Goal: Transaction & Acquisition: Purchase product/service

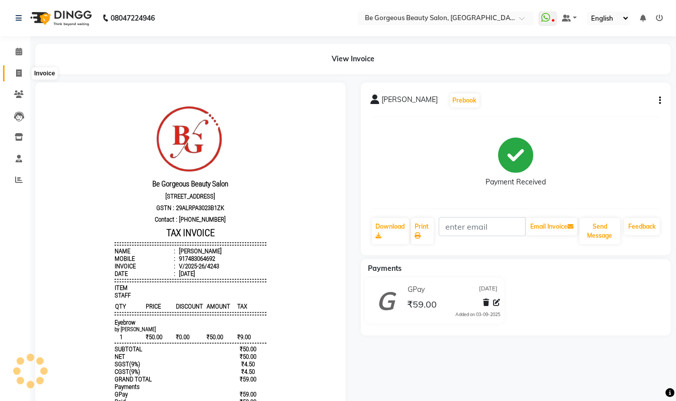
drag, startPoint x: 21, startPoint y: 69, endPoint x: 28, endPoint y: 80, distance: 13.1
click at [21, 69] on icon at bounding box center [19, 73] width 6 height 8
select select "service"
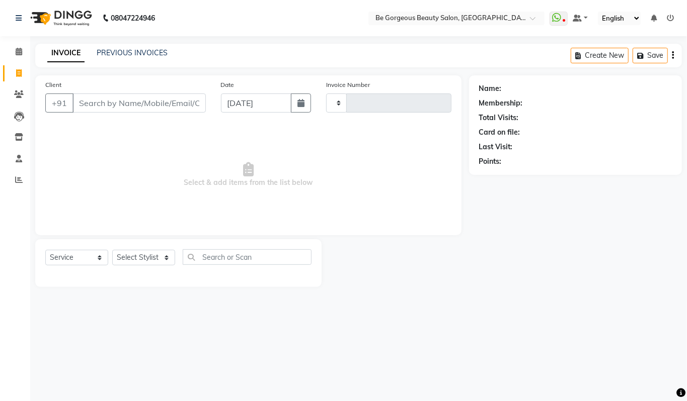
type input "4244"
select select "5405"
click at [126, 258] on select "Select Stylist" at bounding box center [143, 258] width 63 height 16
select select "90706"
click at [112, 250] on select "Select Stylist [PERSON_NAME] [PERSON_NAME] Manager Munu [PERSON_NAME] Rehbar [P…" at bounding box center [143, 258] width 63 height 16
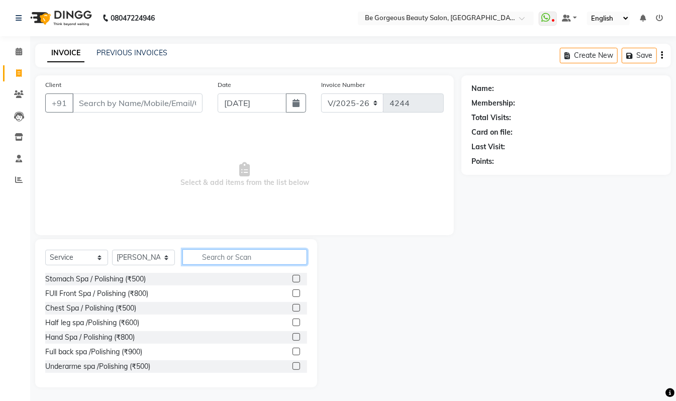
click at [222, 260] on input "text" at bounding box center [245, 257] width 125 height 16
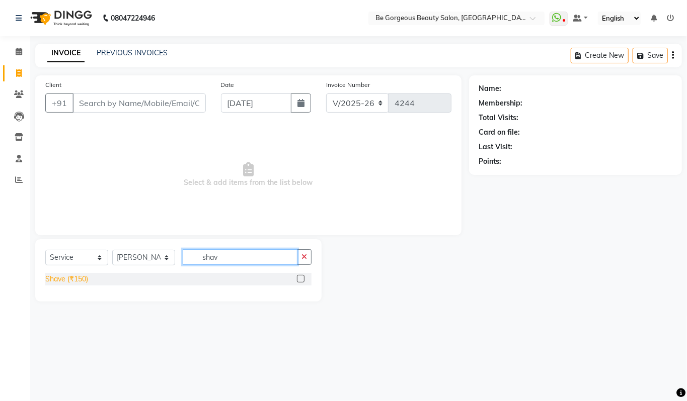
type input "shav"
click at [65, 280] on div "Shave (₹150)" at bounding box center [66, 279] width 43 height 11
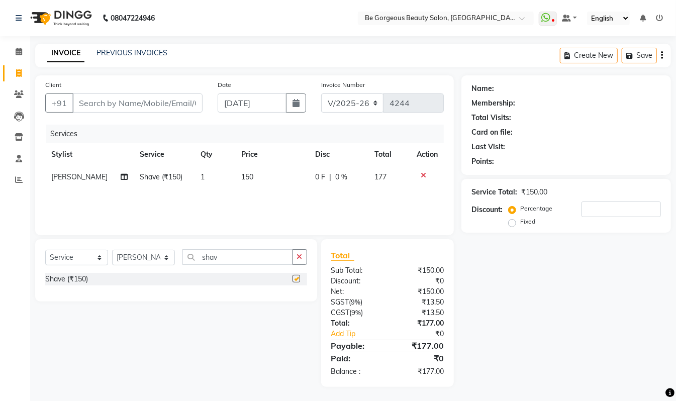
checkbox input "false"
click at [137, 103] on input "Client" at bounding box center [137, 103] width 130 height 19
type input "8"
type input "0"
type input "8086553395"
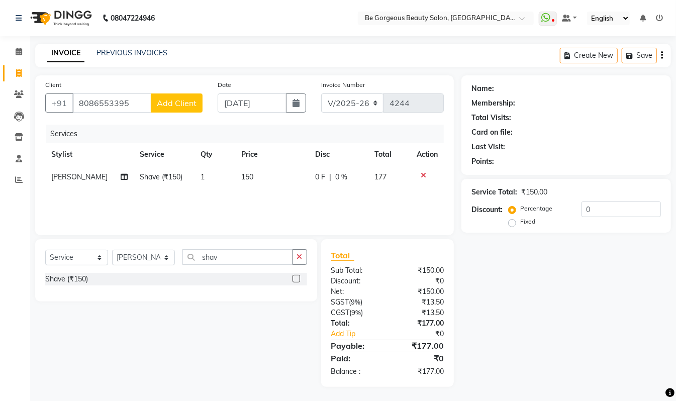
click at [189, 109] on button "Add Client" at bounding box center [177, 103] width 52 height 19
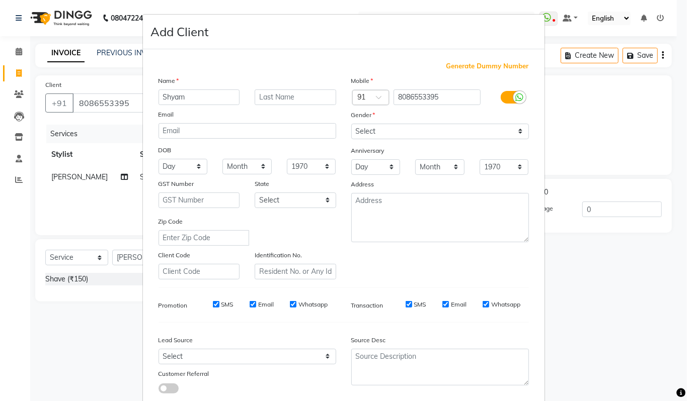
type input "Shyam"
click at [365, 131] on select "Select [DEMOGRAPHIC_DATA] [DEMOGRAPHIC_DATA] Other Prefer Not To Say" at bounding box center [440, 132] width 178 height 16
select select "[DEMOGRAPHIC_DATA]"
click at [351, 124] on select "Select [DEMOGRAPHIC_DATA] [DEMOGRAPHIC_DATA] Other Prefer Not To Say" at bounding box center [440, 132] width 178 height 16
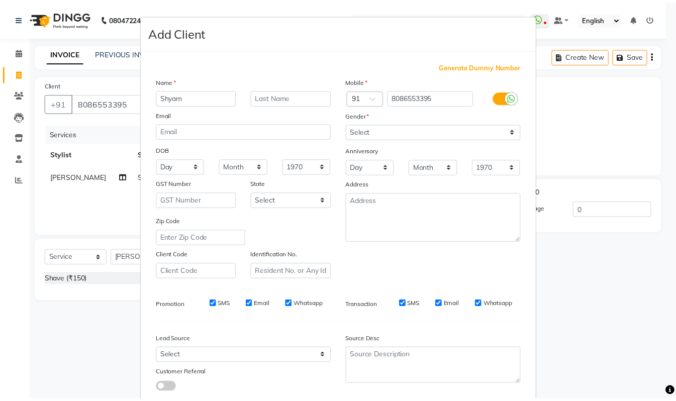
scroll to position [60, 0]
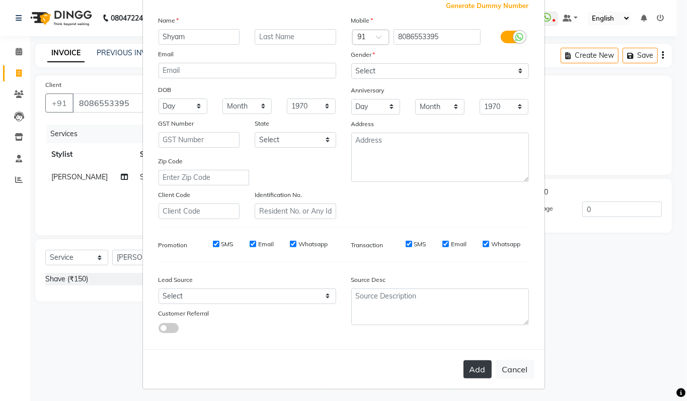
click at [472, 368] on button "Add" at bounding box center [477, 370] width 28 height 18
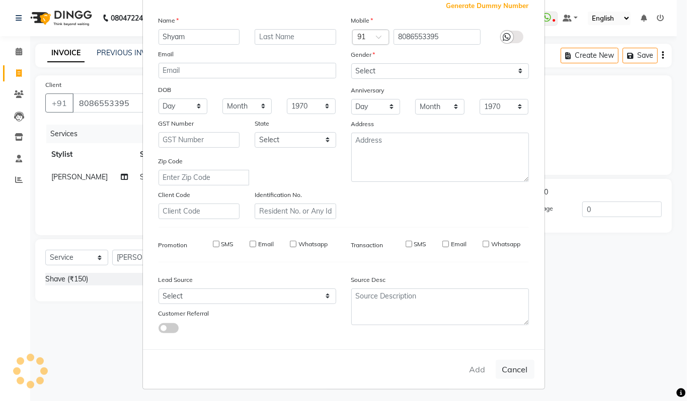
select select
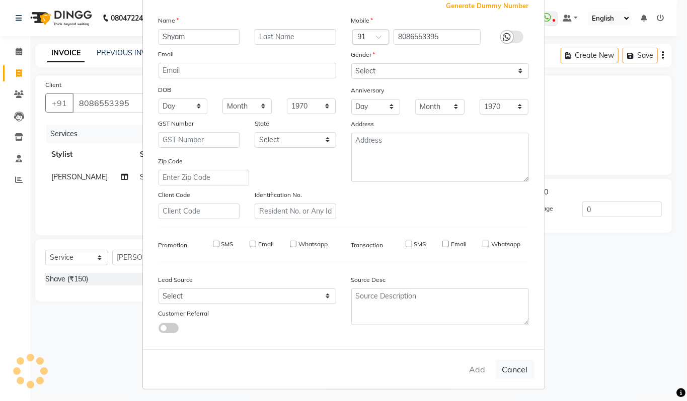
select select
checkbox input "false"
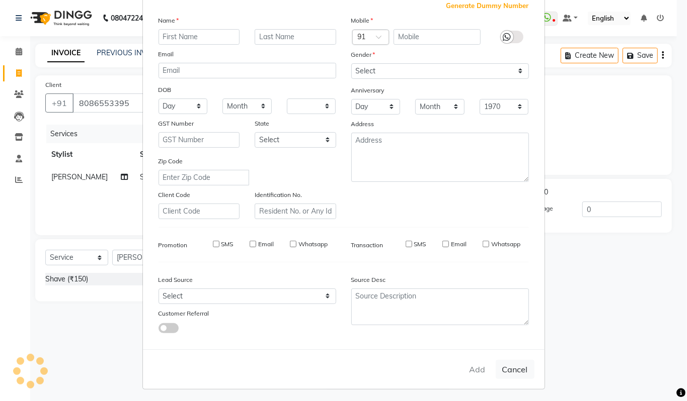
checkbox input "false"
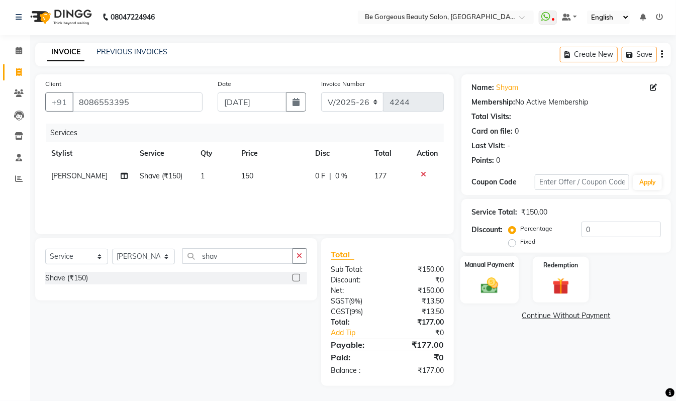
scroll to position [1, 0]
click at [491, 276] on img at bounding box center [490, 286] width 28 height 20
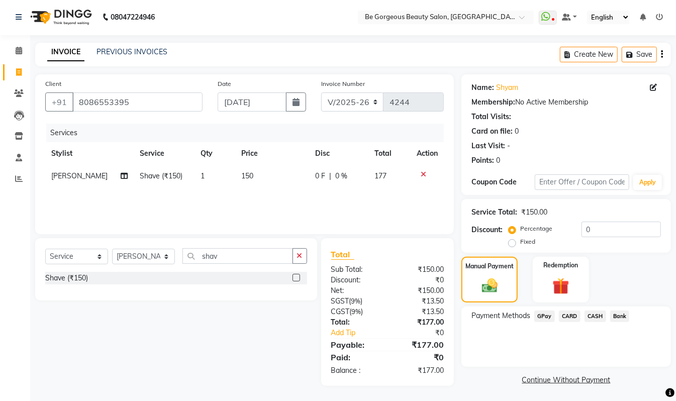
click at [548, 314] on span "GPay" at bounding box center [545, 317] width 21 height 12
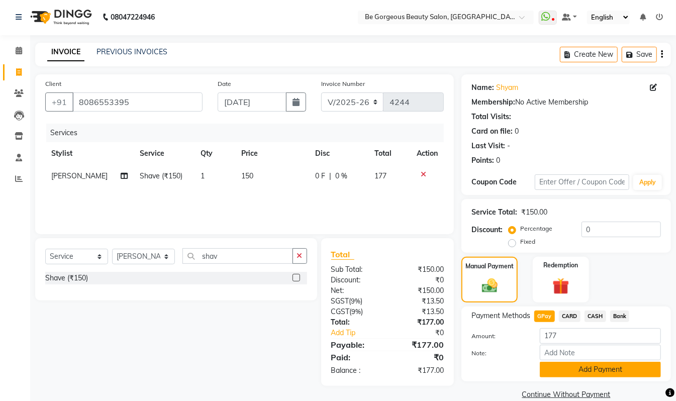
click at [585, 367] on button "Add Payment" at bounding box center [600, 370] width 121 height 16
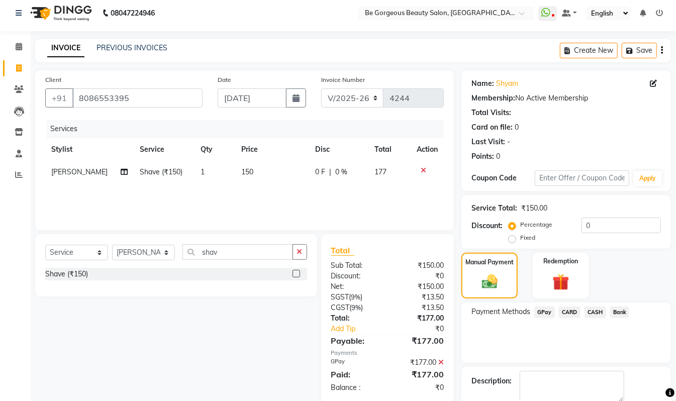
scroll to position [59, 0]
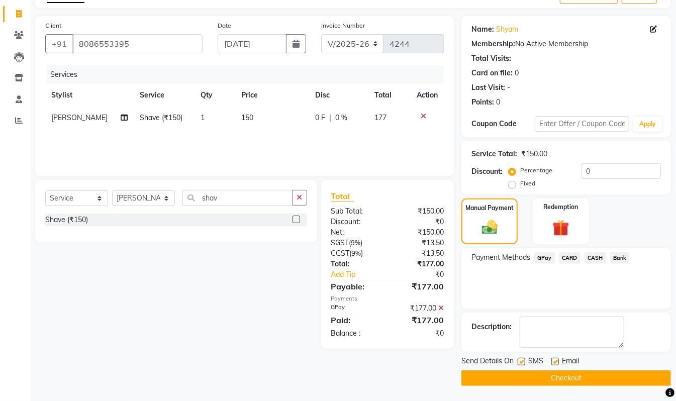
click at [582, 377] on button "Checkout" at bounding box center [567, 379] width 210 height 16
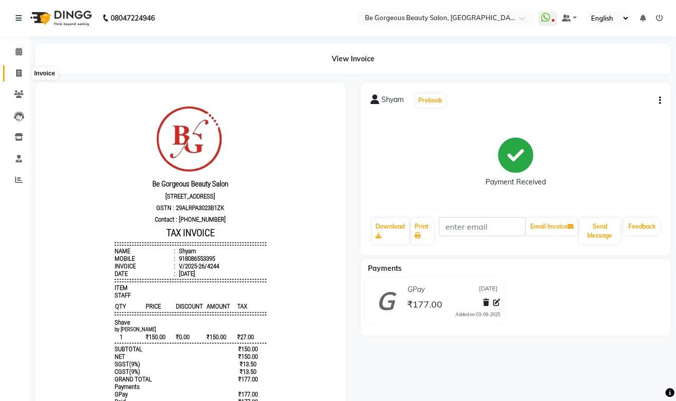
click at [22, 73] on span at bounding box center [19, 74] width 18 height 12
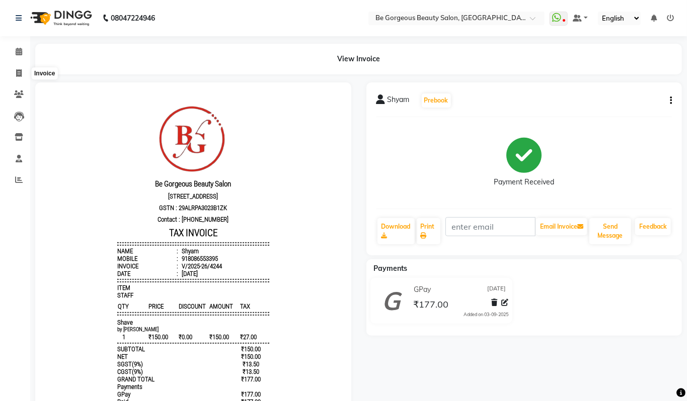
select select "5405"
select select "service"
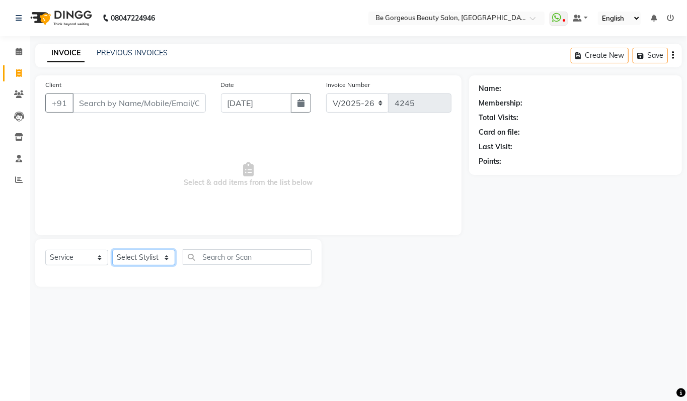
click at [153, 259] on select "Select Stylist" at bounding box center [143, 258] width 63 height 16
click at [145, 255] on select "Select Stylist [PERSON_NAME] [PERSON_NAME] Manager Munu [PERSON_NAME] Rehbar [P…" at bounding box center [143, 258] width 63 height 16
select select "90705"
click at [112, 250] on select "Select Stylist [PERSON_NAME] [PERSON_NAME] Manager Munu [PERSON_NAME] Rehbar [P…" at bounding box center [143, 258] width 63 height 16
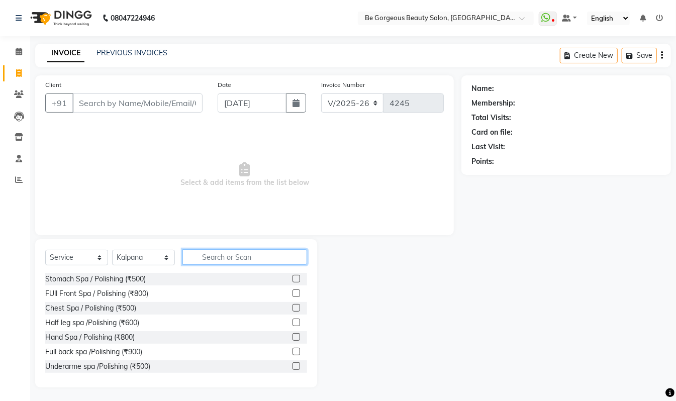
click at [210, 257] on input "text" at bounding box center [245, 257] width 125 height 16
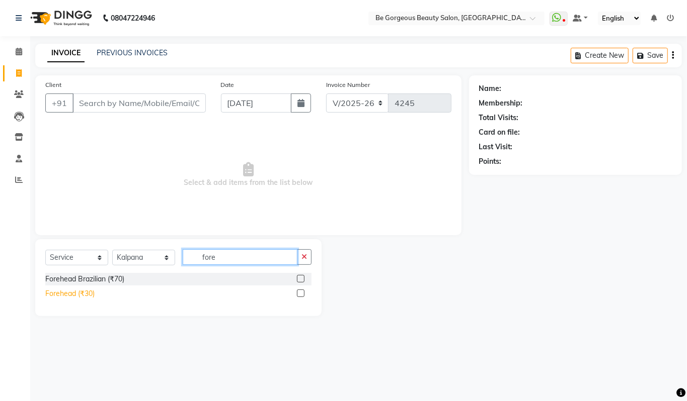
type input "fore"
click at [49, 294] on div "Forehead (₹30)" at bounding box center [69, 294] width 49 height 11
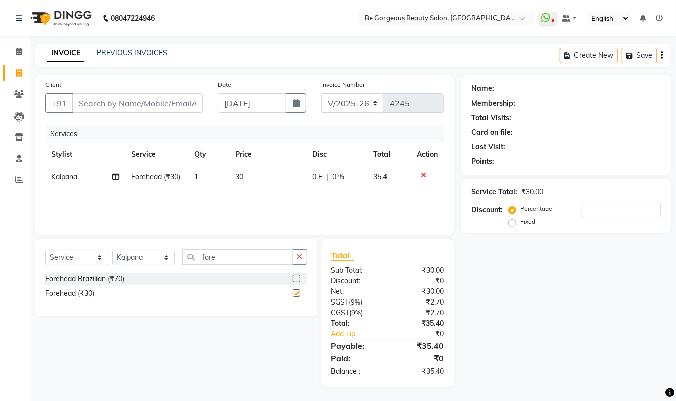
checkbox input "false"
drag, startPoint x: 218, startPoint y: 259, endPoint x: 141, endPoint y: 255, distance: 77.1
click at [141, 255] on div "Select Service Product Membership Package Voucher Prepaid Gift Card Select Styl…" at bounding box center [176, 261] width 262 height 24
type input "upp"
click at [85, 294] on div "Upper Lip (₹30)" at bounding box center [70, 294] width 50 height 11
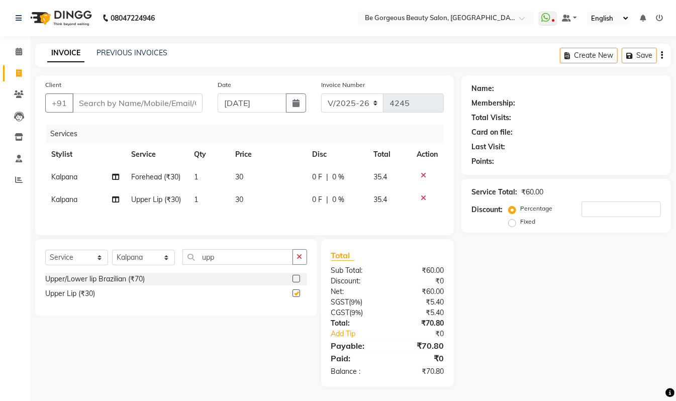
checkbox input "false"
drag, startPoint x: 227, startPoint y: 274, endPoint x: 149, endPoint y: 268, distance: 78.7
click at [149, 268] on div "Select Service Product Membership Package Voucher Prepaid Gift Card Select Styl…" at bounding box center [176, 261] width 262 height 24
type input "[PERSON_NAME]"
click at [91, 299] on div "Lower Lip (₹30)" at bounding box center [70, 294] width 51 height 11
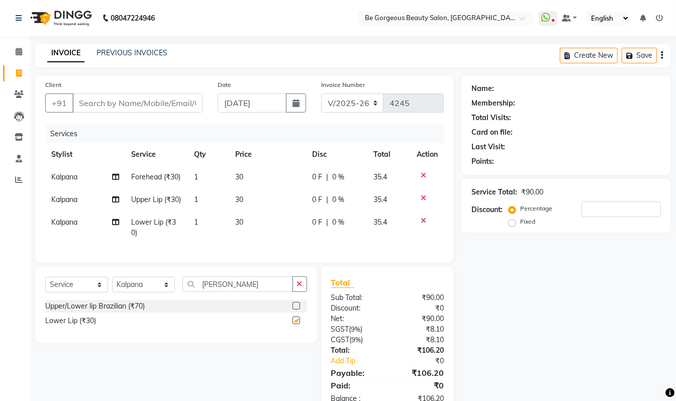
checkbox input "false"
drag, startPoint x: 221, startPoint y: 306, endPoint x: 172, endPoint y: 306, distance: 49.3
click at [172, 300] on div "Select Service Product Membership Package Voucher Prepaid Gift Card Select Styl…" at bounding box center [176, 289] width 262 height 24
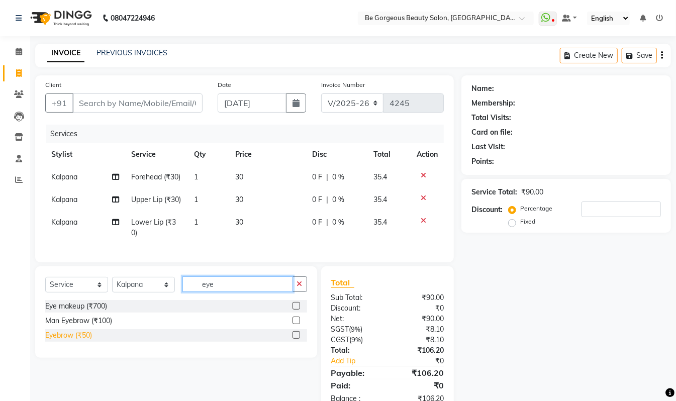
type input "eye"
click at [67, 341] on div "Eyebrow (₹50)" at bounding box center [68, 335] width 47 height 11
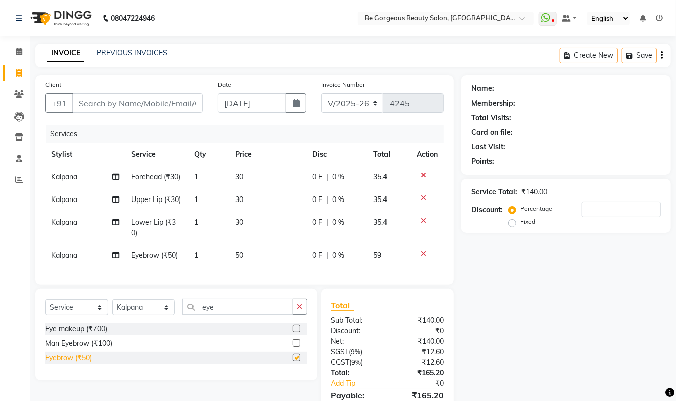
checkbox input "false"
click at [423, 197] on icon at bounding box center [424, 198] width 6 height 7
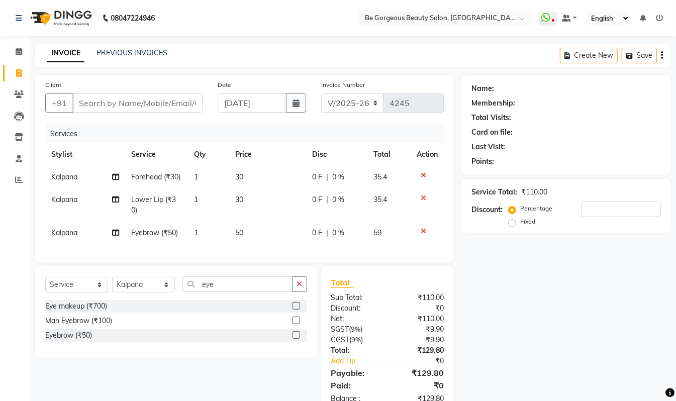
click at [423, 197] on icon at bounding box center [424, 198] width 6 height 7
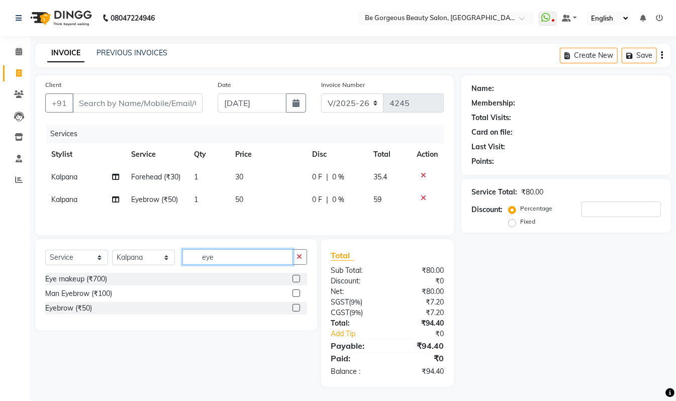
drag, startPoint x: 222, startPoint y: 262, endPoint x: 153, endPoint y: 260, distance: 69.4
click at [153, 260] on div "Select Service Product Membership Package Voucher Prepaid Gift Card Select Styl…" at bounding box center [176, 261] width 262 height 24
type input "upp"
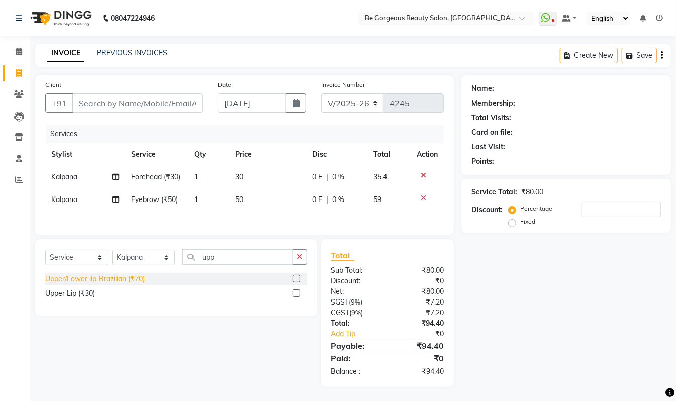
click at [135, 282] on div "Upper/Lower lip Brazilian (₹70)" at bounding box center [95, 279] width 100 height 11
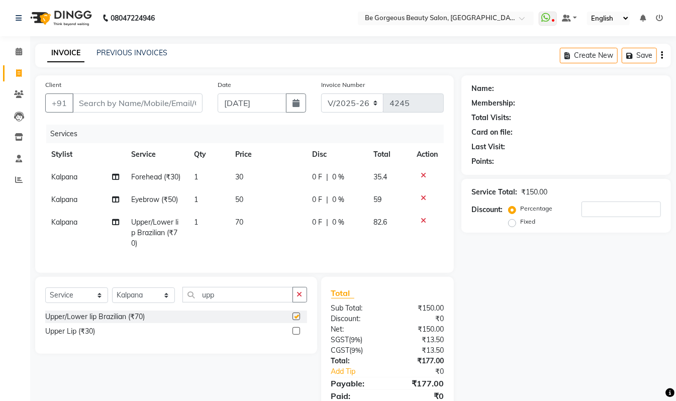
checkbox input "false"
drag, startPoint x: 228, startPoint y: 303, endPoint x: 148, endPoint y: 300, distance: 80.0
click at [168, 305] on div "Select Service Product Membership Package Voucher Prepaid Gift Card Select Styl…" at bounding box center [176, 299] width 262 height 24
type input "lower"
click at [141, 322] on div "Upper/Lower lip Brazilian (₹70)" at bounding box center [95, 317] width 100 height 11
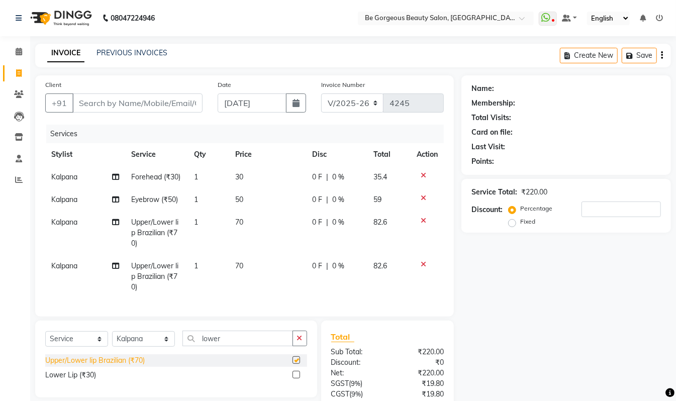
checkbox input "false"
click at [81, 98] on input "Client" at bounding box center [137, 103] width 130 height 19
click at [87, 98] on input "Client" at bounding box center [137, 103] width 130 height 19
type input "9"
type input "0"
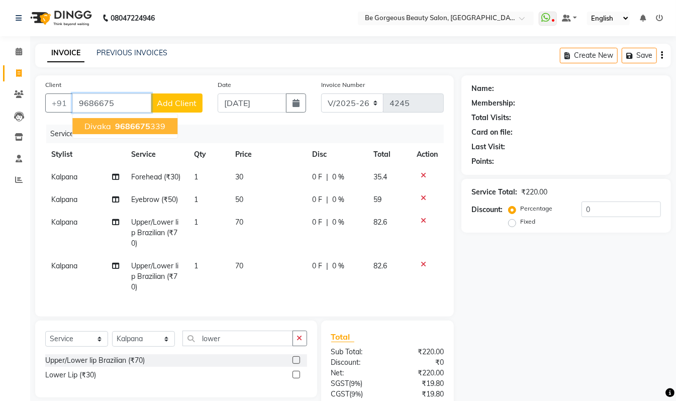
click at [146, 126] on span "9686675" at bounding box center [132, 126] width 35 height 10
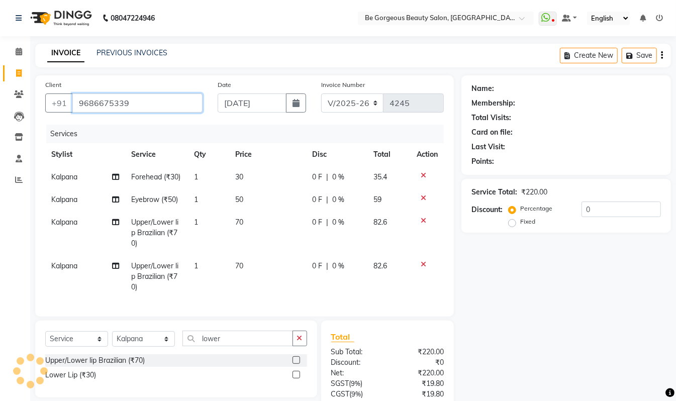
type input "9686675339"
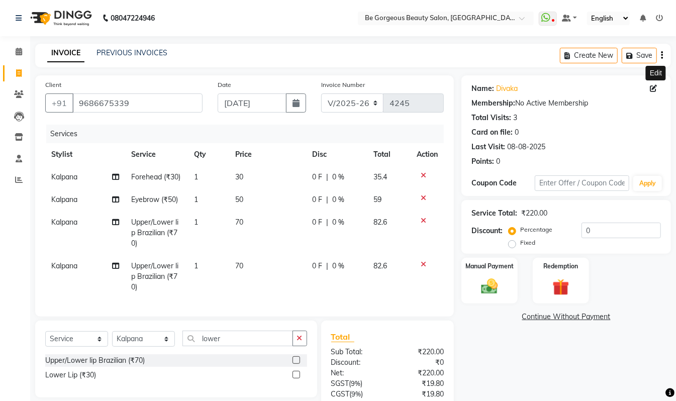
click at [654, 89] on icon at bounding box center [653, 88] width 7 height 7
select select "[DEMOGRAPHIC_DATA]"
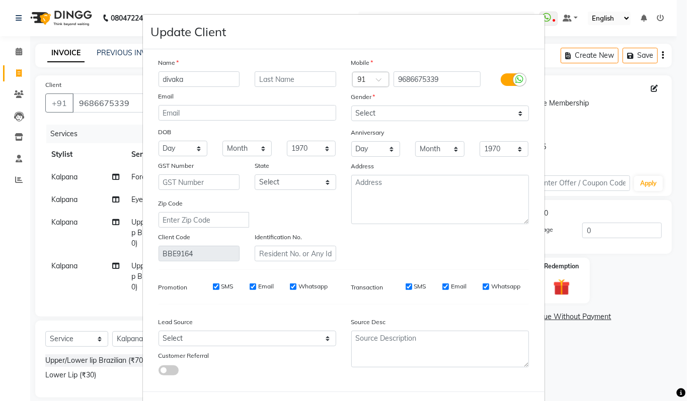
drag, startPoint x: 197, startPoint y: 82, endPoint x: 96, endPoint y: 83, distance: 101.6
click at [96, 83] on ngb-modal-window "Update Client Name divaka Email DOB Day 01 02 03 04 05 06 07 08 09 10 11 12 13 …" at bounding box center [343, 200] width 687 height 401
type input "[PERSON_NAME]"
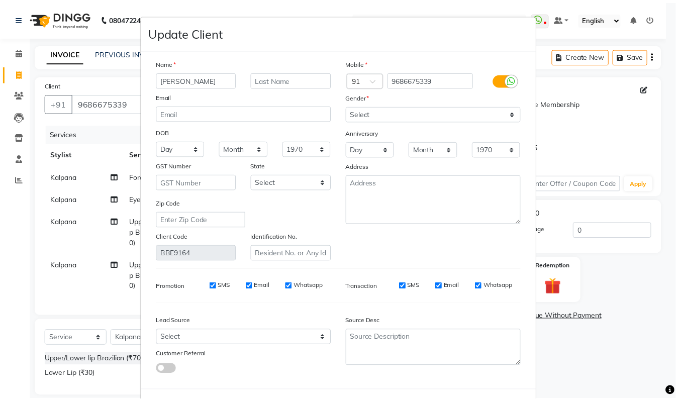
scroll to position [42, 0]
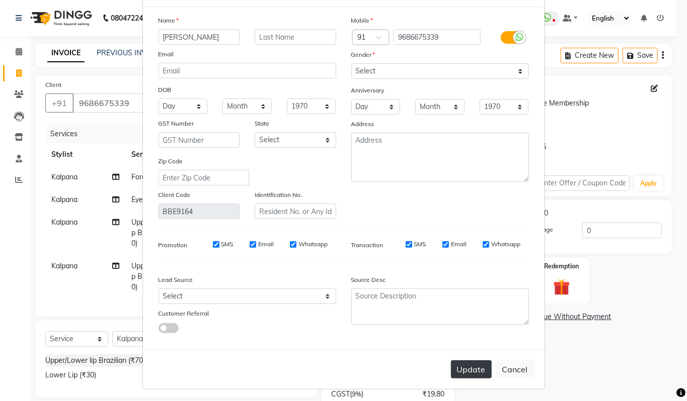
click at [465, 363] on button "Update" at bounding box center [471, 370] width 41 height 18
select select
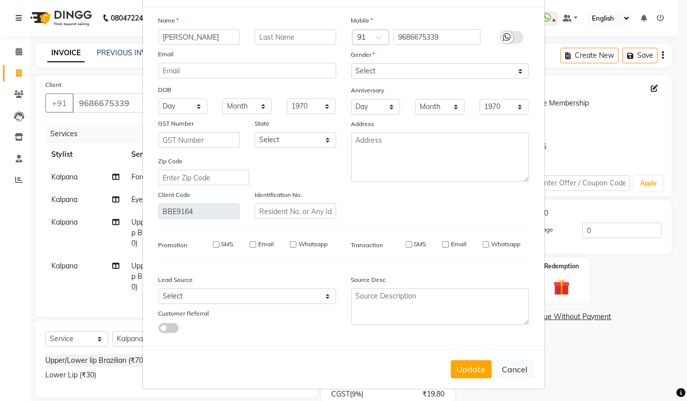
select select
checkbox input "false"
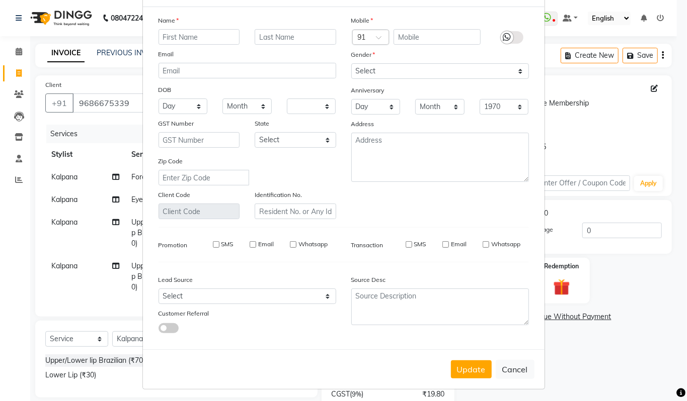
checkbox input "false"
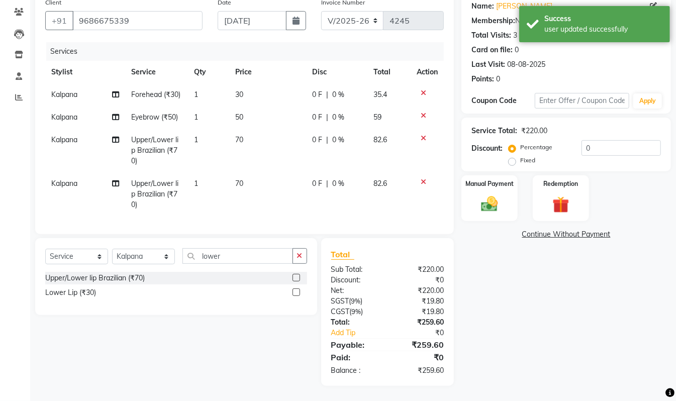
scroll to position [93, 0]
click at [483, 182] on div "Manual Payment" at bounding box center [490, 199] width 58 height 48
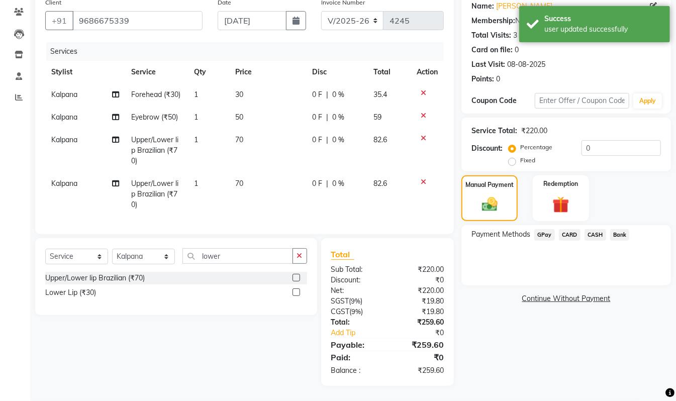
click at [595, 229] on span "CASH" at bounding box center [596, 235] width 22 height 12
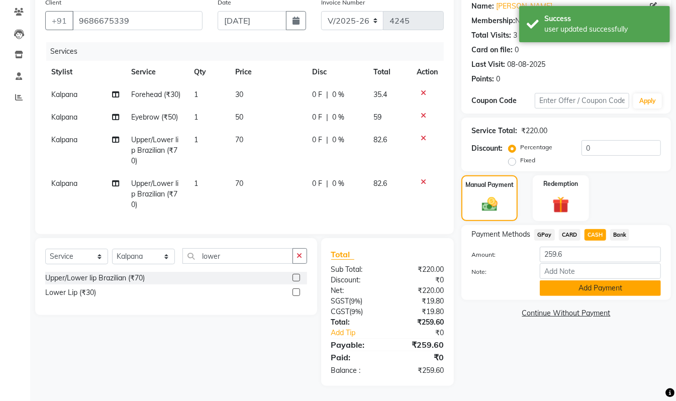
click at [606, 283] on button "Add Payment" at bounding box center [600, 289] width 121 height 16
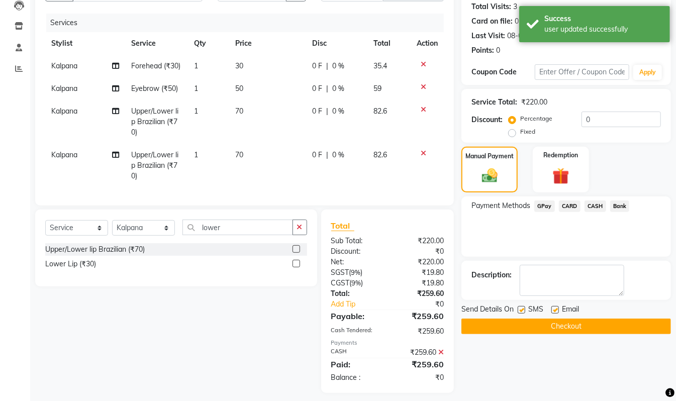
scroll to position [128, 0]
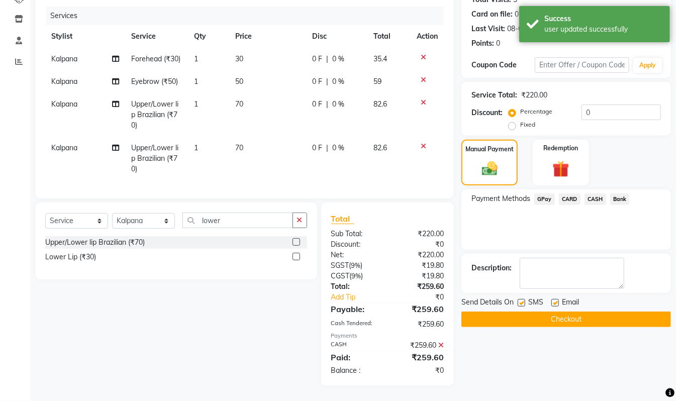
click at [556, 312] on button "Checkout" at bounding box center [567, 320] width 210 height 16
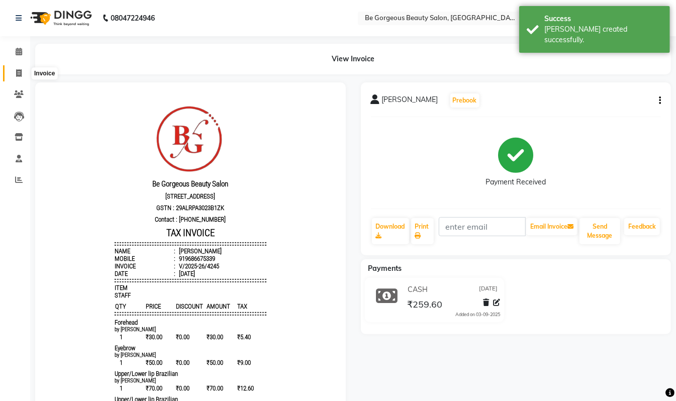
click at [16, 72] on icon at bounding box center [19, 73] width 6 height 8
select select "service"
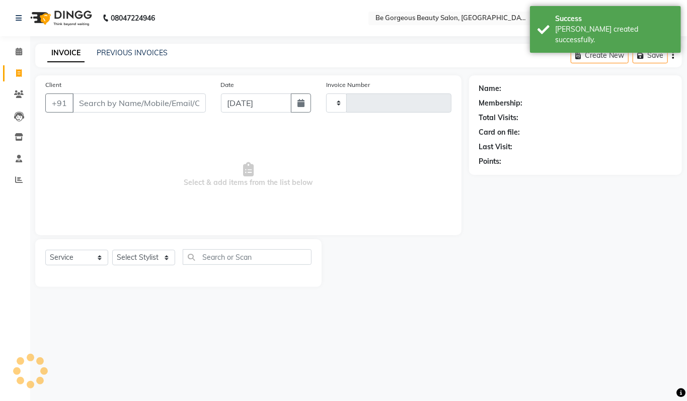
type input "4246"
select select "5405"
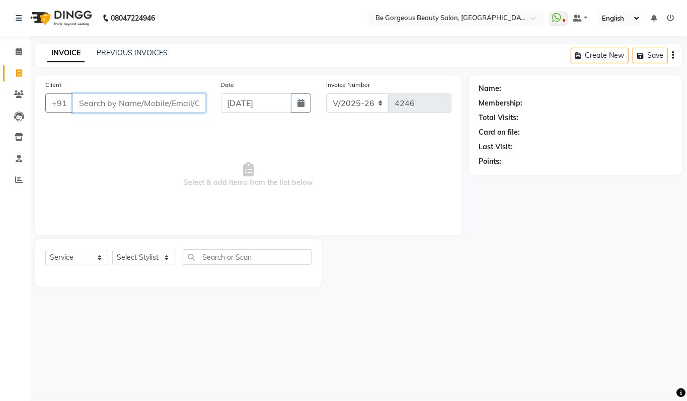
click at [87, 98] on input "Client" at bounding box center [138, 103] width 133 height 19
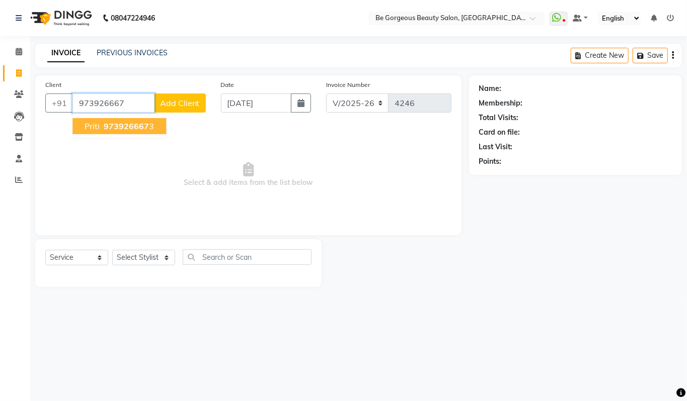
click at [128, 129] on span "973926667" at bounding box center [126, 126] width 45 height 10
type input "9739266673"
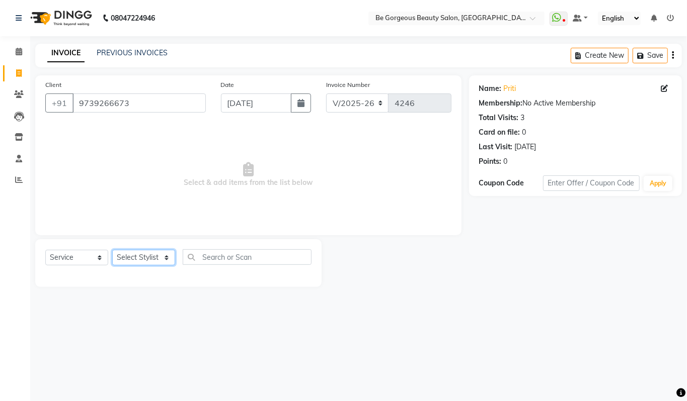
click at [140, 257] on select "Select Stylist [PERSON_NAME] [PERSON_NAME] Manager Munu [PERSON_NAME] Rehbar [P…" at bounding box center [143, 258] width 63 height 16
select select "36211"
click at [112, 250] on select "Select Stylist [PERSON_NAME] [PERSON_NAME] Manager Munu [PERSON_NAME] Rehbar [P…" at bounding box center [143, 258] width 63 height 16
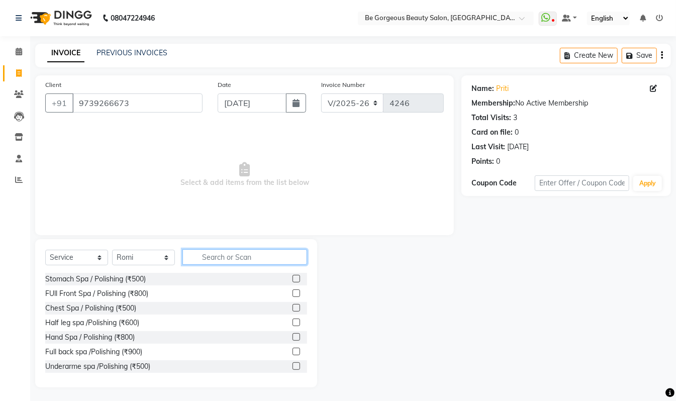
click at [238, 252] on input "text" at bounding box center [245, 257] width 125 height 16
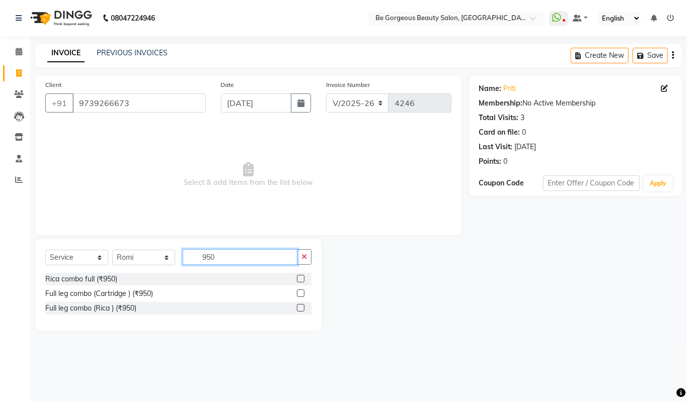
type input "950"
click at [302, 280] on label at bounding box center [301, 279] width 8 height 8
click at [302, 280] on input "checkbox" at bounding box center [300, 279] width 7 height 7
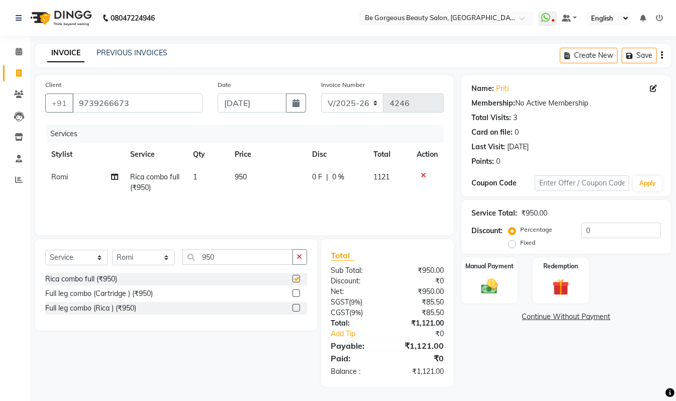
checkbox input "false"
click at [249, 262] on input "950" at bounding box center [238, 257] width 111 height 16
type input "9"
type input "eye"
click at [297, 309] on label at bounding box center [297, 308] width 8 height 8
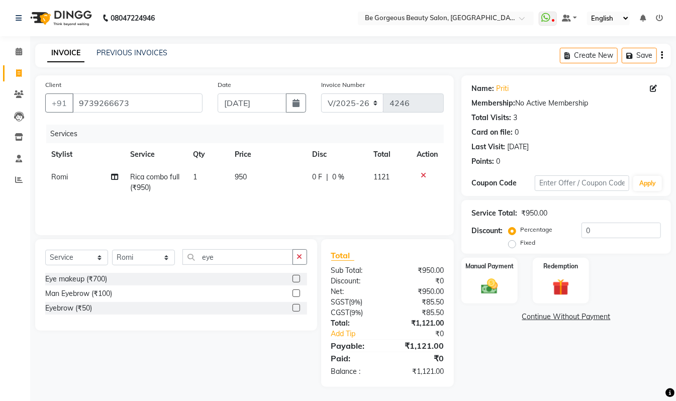
click at [297, 309] on input "checkbox" at bounding box center [296, 308] width 7 height 7
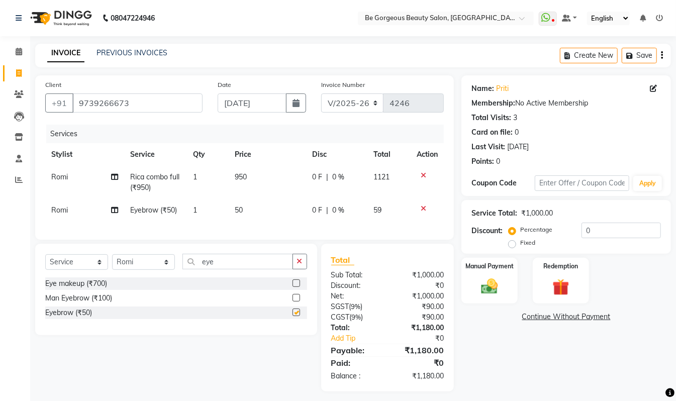
checkbox input "false"
drag, startPoint x: 238, startPoint y: 276, endPoint x: 242, endPoint y: 280, distance: 5.3
click at [238, 270] on input "eye" at bounding box center [238, 262] width 111 height 16
type input "e"
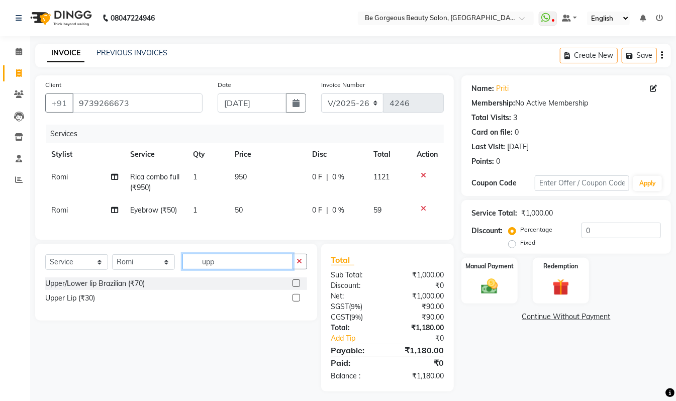
type input "upp"
click at [296, 302] on label at bounding box center [297, 298] width 8 height 8
click at [296, 302] on input "checkbox" at bounding box center [296, 298] width 7 height 7
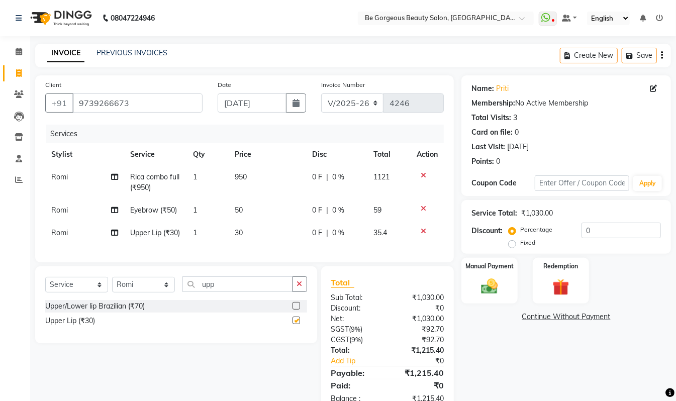
checkbox input "false"
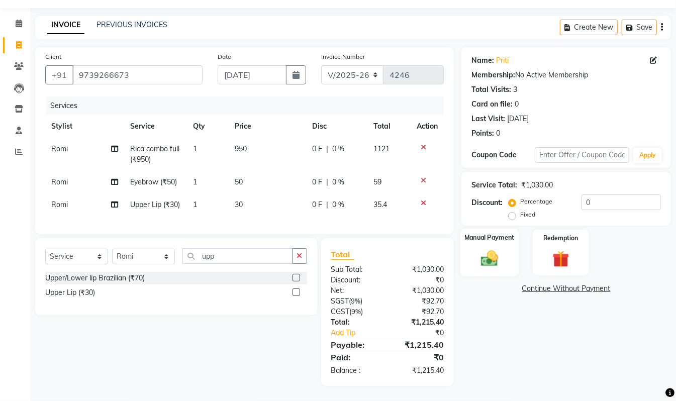
click at [509, 249] on div "Manual Payment" at bounding box center [490, 253] width 58 height 48
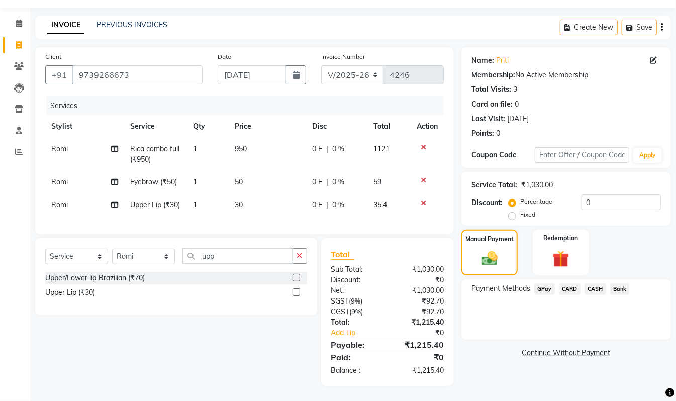
click at [541, 284] on span "GPay" at bounding box center [545, 290] width 21 height 12
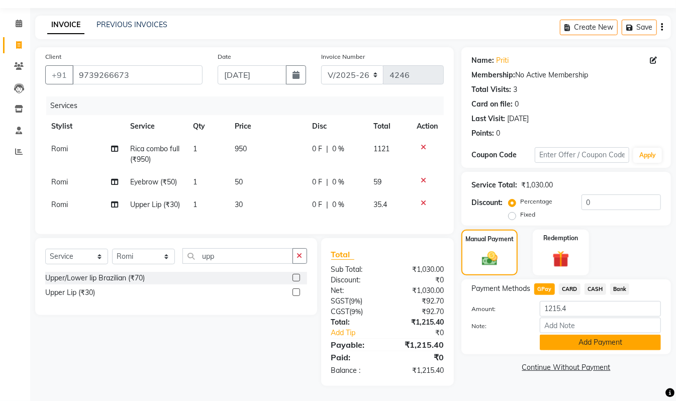
click at [642, 335] on button "Add Payment" at bounding box center [600, 343] width 121 height 16
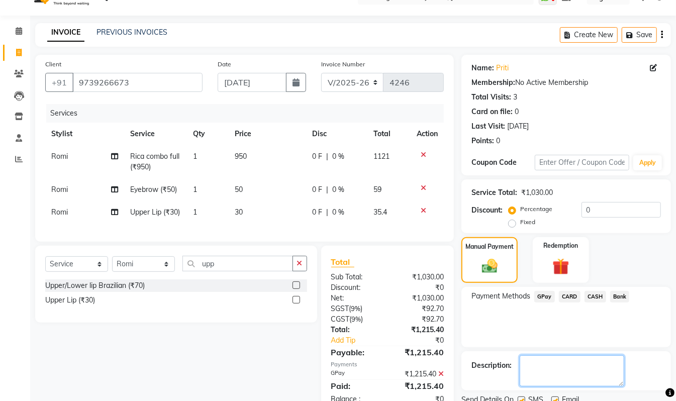
scroll to position [0, 0]
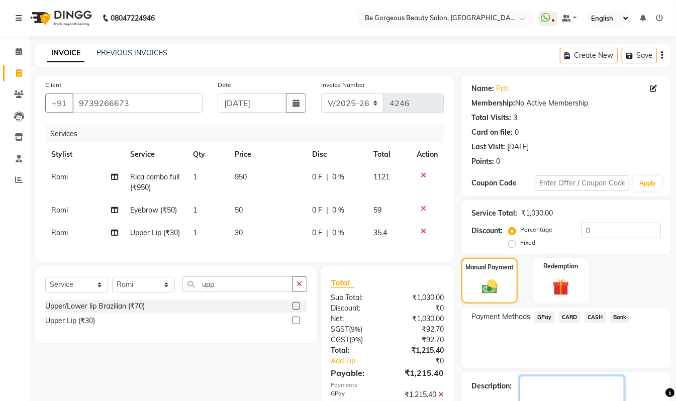
click at [541, 377] on textarea at bounding box center [572, 391] width 105 height 31
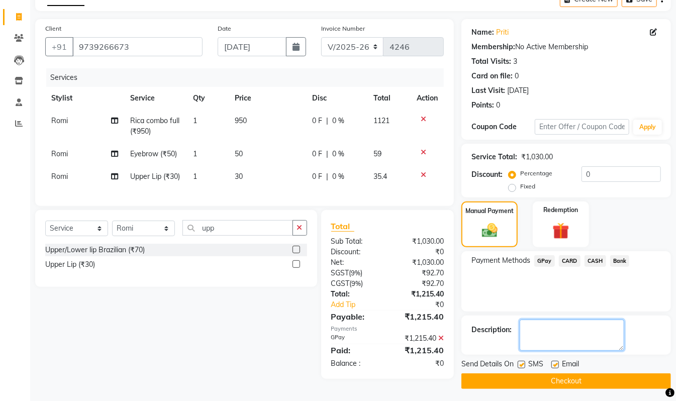
scroll to position [59, 0]
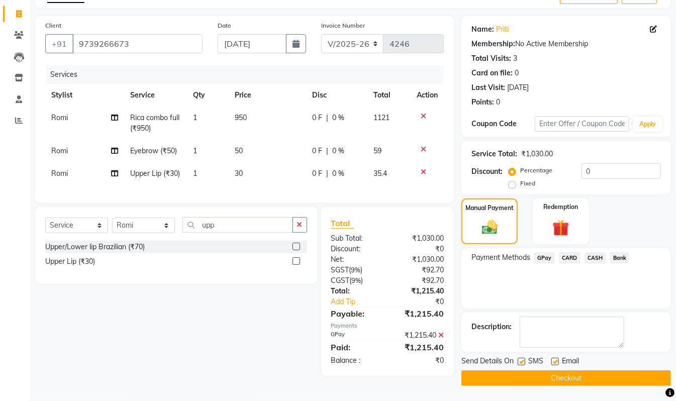
click at [560, 379] on button "Checkout" at bounding box center [567, 379] width 210 height 16
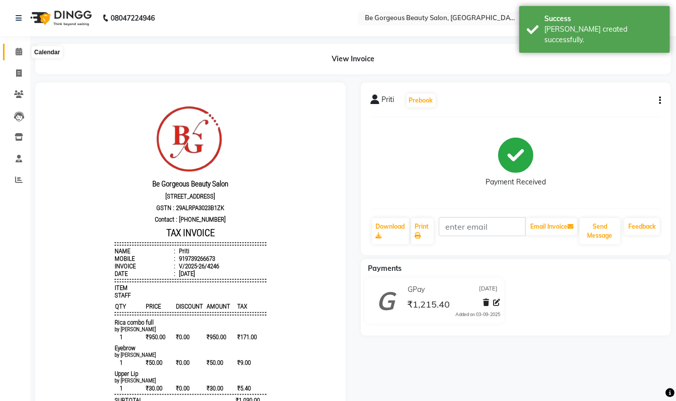
click at [17, 54] on icon at bounding box center [19, 52] width 7 height 8
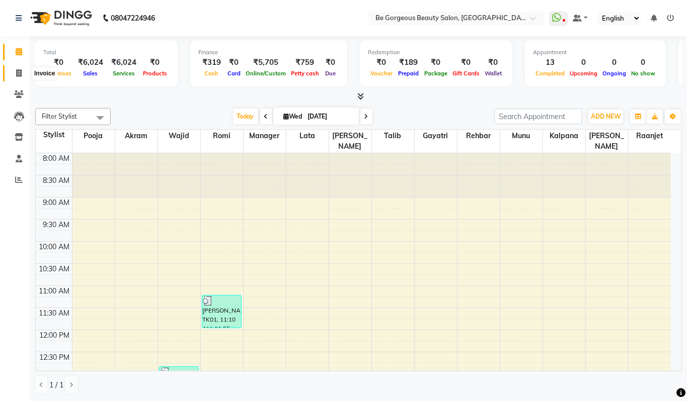
click at [15, 71] on span at bounding box center [19, 74] width 18 height 12
select select "service"
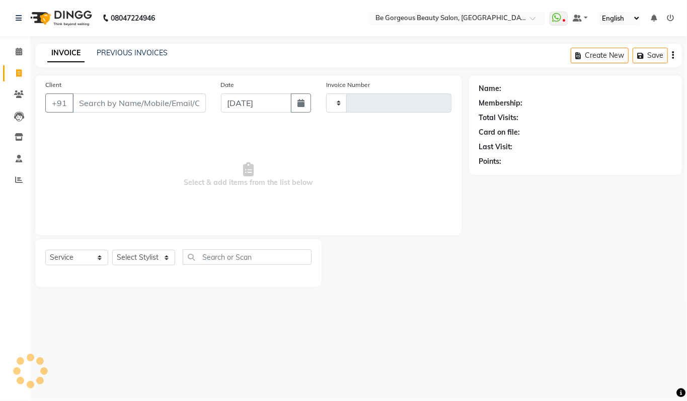
type input "4247"
select select "5405"
click at [143, 258] on select "Select Stylist" at bounding box center [143, 258] width 63 height 16
select select "90705"
click at [112, 250] on select "Select Stylist [PERSON_NAME] [PERSON_NAME] Manager Munu [PERSON_NAME] Rehbar [P…" at bounding box center [143, 258] width 63 height 16
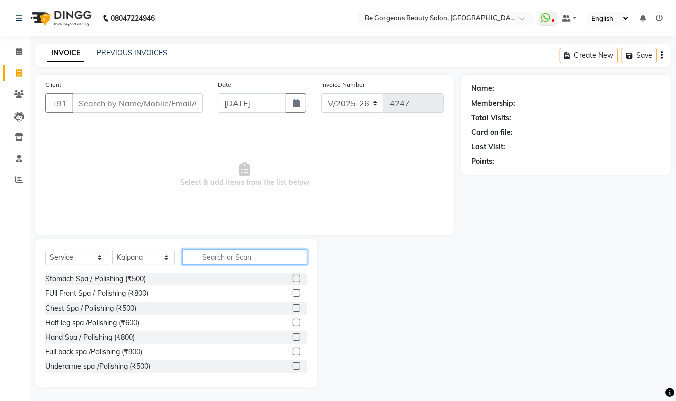
click at [212, 256] on input "text" at bounding box center [245, 257] width 125 height 16
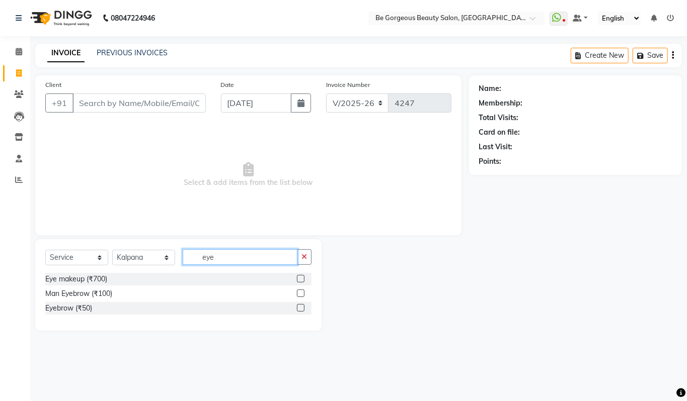
type input "eye"
click at [297, 310] on label at bounding box center [301, 308] width 8 height 8
click at [297, 310] on input "checkbox" at bounding box center [300, 308] width 7 height 7
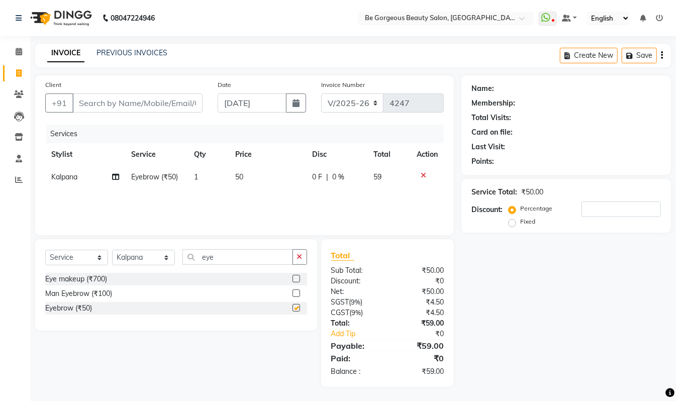
checkbox input "false"
click at [304, 257] on button "button" at bounding box center [300, 257] width 15 height 16
click at [293, 257] on input "text" at bounding box center [238, 257] width 111 height 16
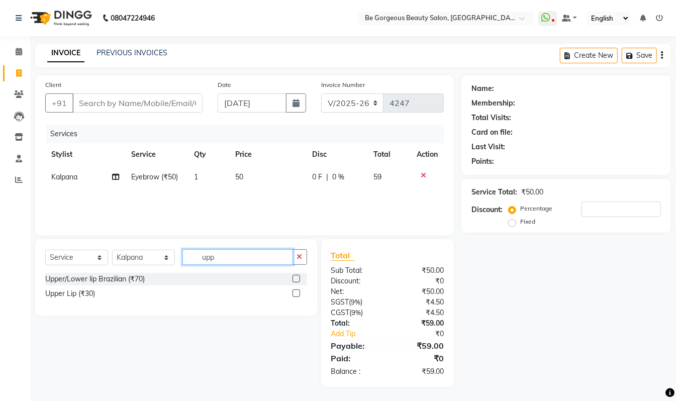
type input "upp"
click at [298, 297] on label at bounding box center [297, 294] width 8 height 8
click at [298, 297] on input "checkbox" at bounding box center [296, 294] width 7 height 7
checkbox input "true"
click at [300, 261] on icon "button" at bounding box center [300, 256] width 6 height 7
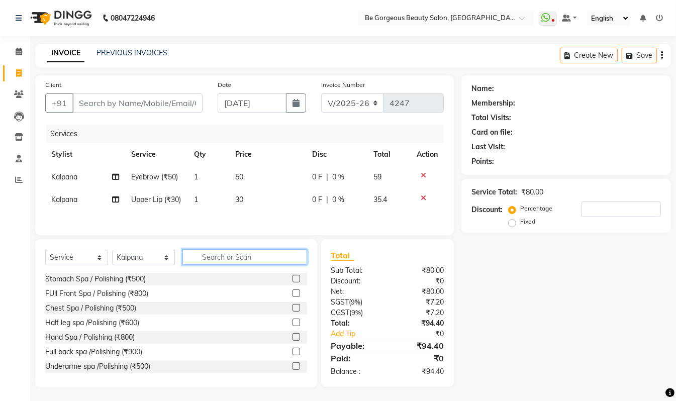
click at [290, 273] on div "Select Service Product Membership Package Voucher Prepaid Gift Card Select Styl…" at bounding box center [176, 261] width 262 height 24
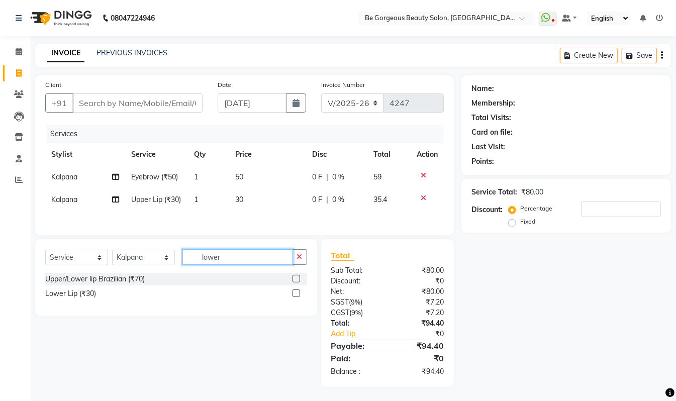
type input "lower"
click at [298, 297] on label at bounding box center [297, 294] width 8 height 8
click at [298, 297] on input "checkbox" at bounding box center [296, 294] width 7 height 7
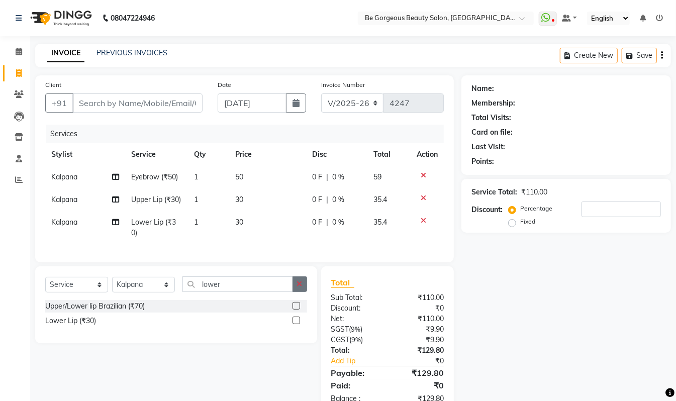
checkbox input "false"
click at [299, 288] on icon "button" at bounding box center [300, 284] width 6 height 7
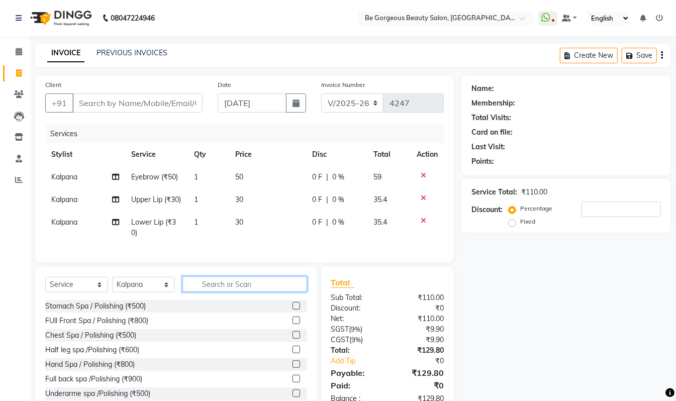
click at [295, 292] on input "text" at bounding box center [245, 285] width 125 height 16
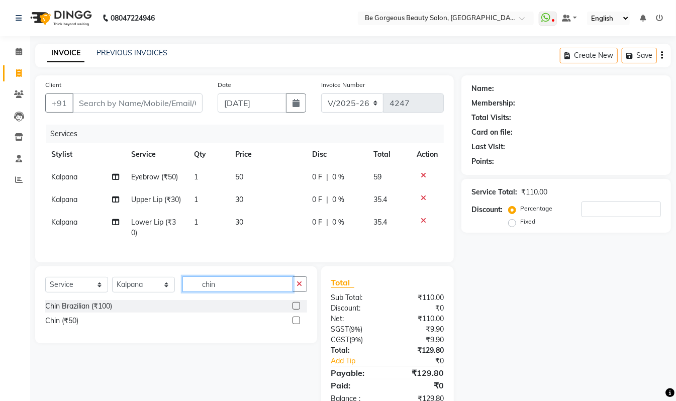
type input "chin"
click at [298, 324] on label at bounding box center [297, 321] width 8 height 8
click at [298, 324] on input "checkbox" at bounding box center [296, 321] width 7 height 7
checkbox input "true"
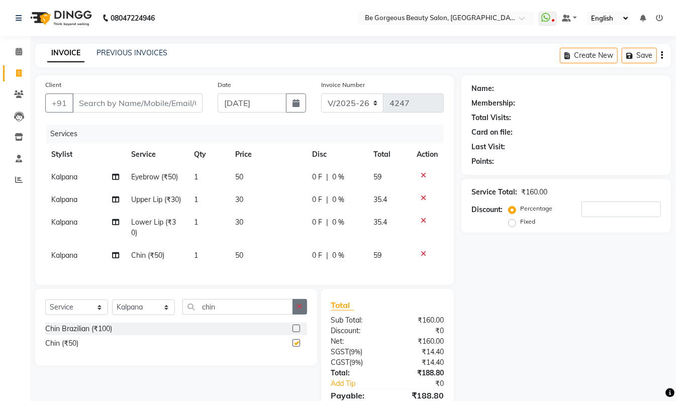
click at [301, 310] on icon "button" at bounding box center [300, 306] width 6 height 7
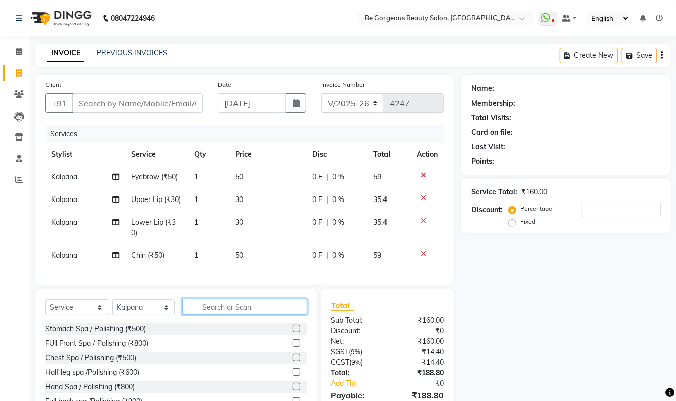
click at [286, 315] on input "text" at bounding box center [245, 307] width 125 height 16
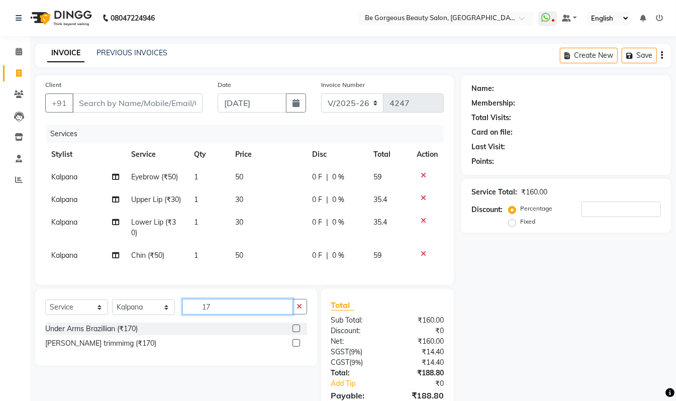
type input "17"
click at [295, 332] on label at bounding box center [297, 329] width 8 height 8
click at [295, 332] on input "checkbox" at bounding box center [296, 329] width 7 height 7
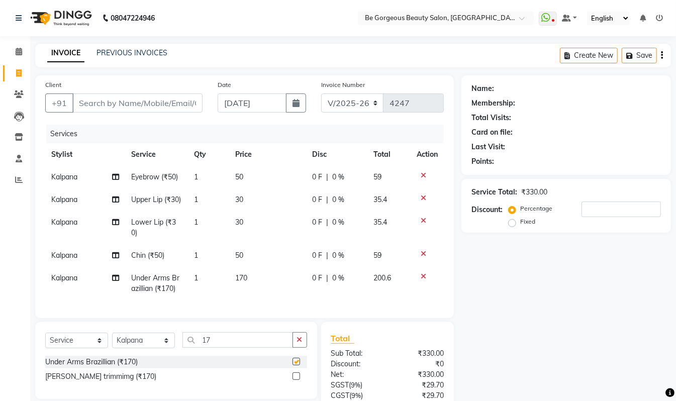
checkbox input "false"
click at [164, 109] on input "Client" at bounding box center [137, 103] width 130 height 19
type input "9"
type input "0"
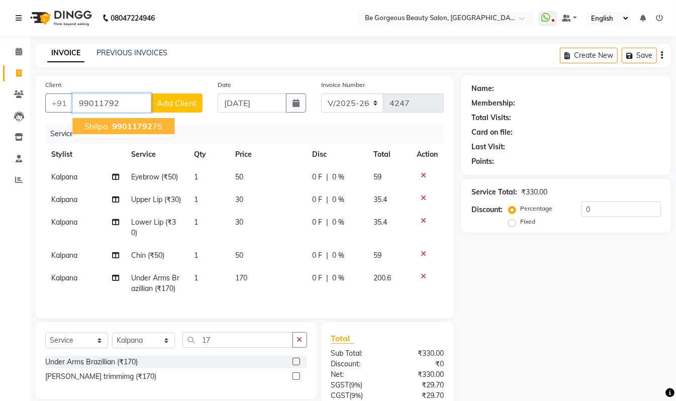
click at [151, 121] on ngb-highlight "99011792 75" at bounding box center [136, 126] width 52 height 10
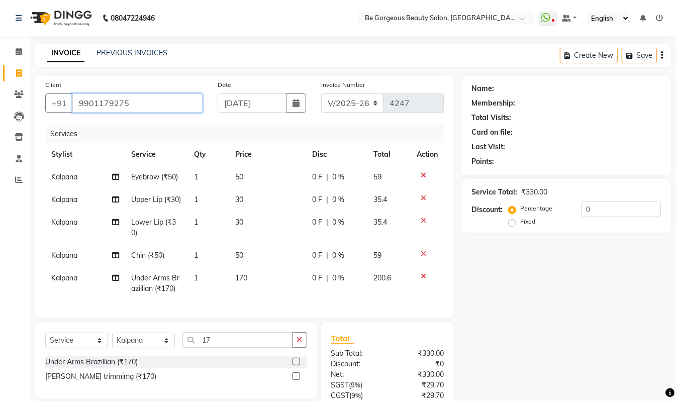
type input "9901179275"
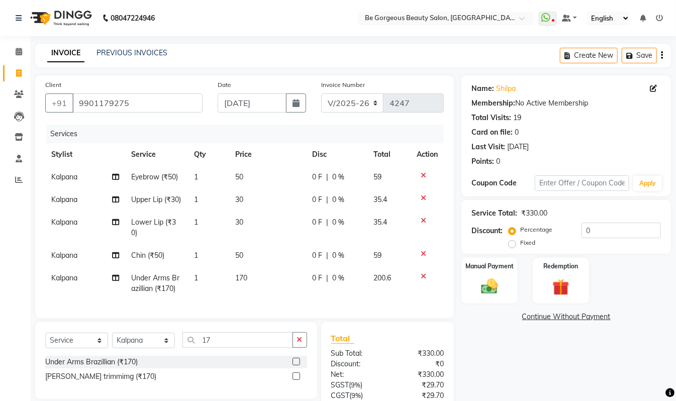
scroll to position [58, 0]
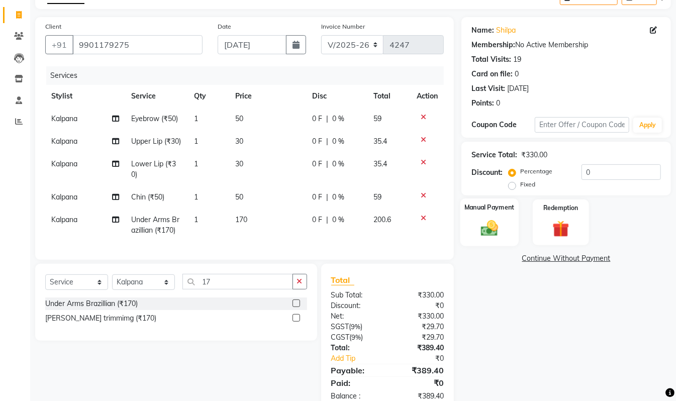
click at [497, 226] on img at bounding box center [490, 228] width 28 height 20
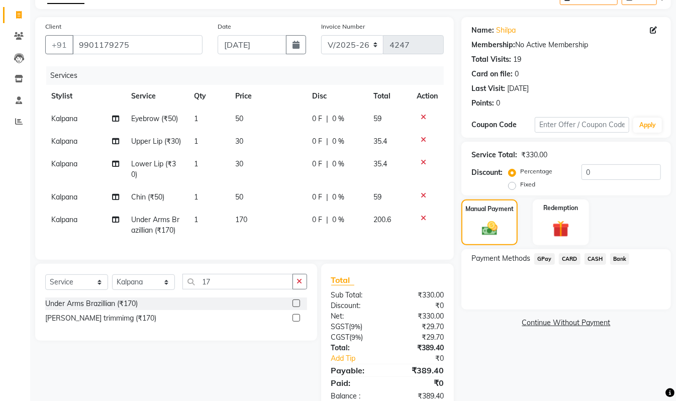
click at [538, 253] on span "GPay" at bounding box center [545, 259] width 21 height 12
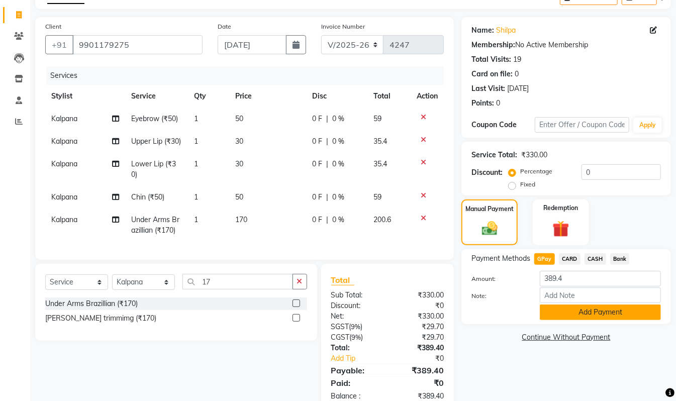
click at [572, 312] on button "Add Payment" at bounding box center [600, 313] width 121 height 16
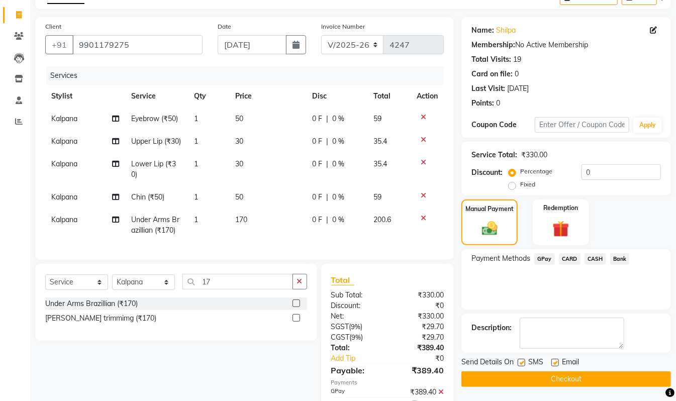
scroll to position [125, 0]
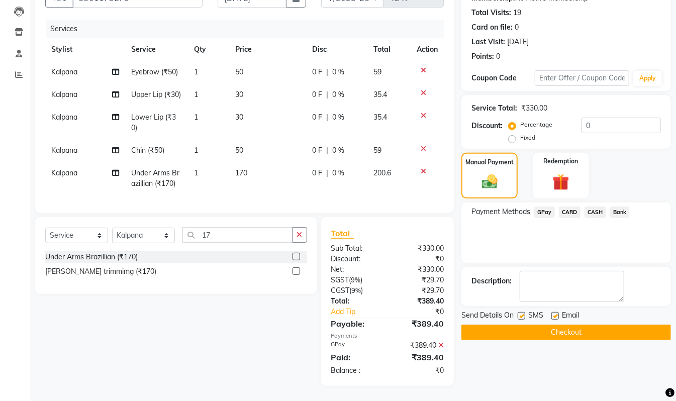
click at [653, 325] on button "Checkout" at bounding box center [567, 333] width 210 height 16
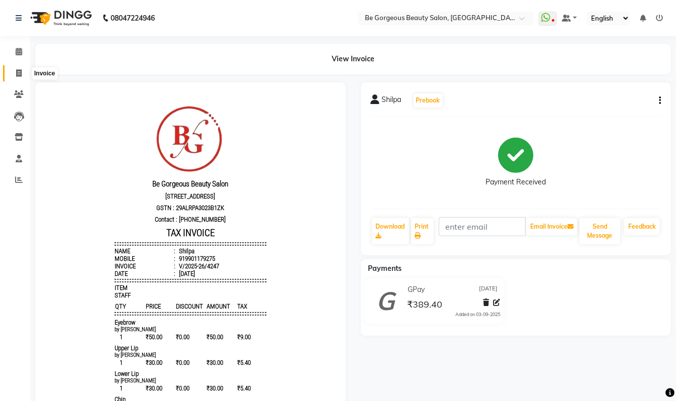
click at [17, 69] on icon at bounding box center [19, 73] width 6 height 8
select select "service"
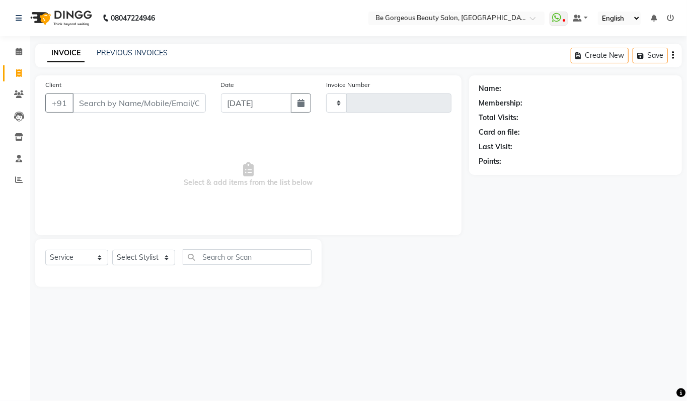
type input "4248"
select select "5405"
click at [159, 254] on select "Select Stylist" at bounding box center [143, 258] width 63 height 16
select select "36207"
click at [112, 250] on select "Select Stylist [PERSON_NAME] [PERSON_NAME] Manager Munu [PERSON_NAME] Rehbar [P…" at bounding box center [143, 258] width 63 height 16
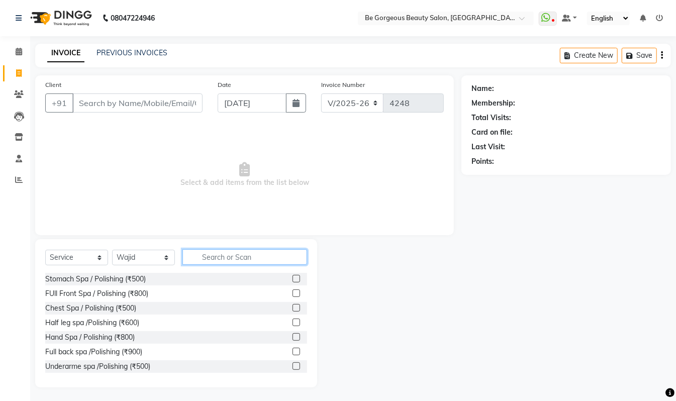
click at [250, 257] on input "text" at bounding box center [245, 257] width 125 height 16
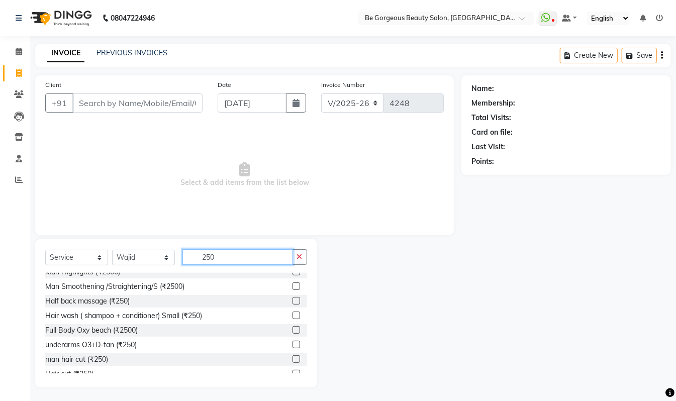
scroll to position [109, 0]
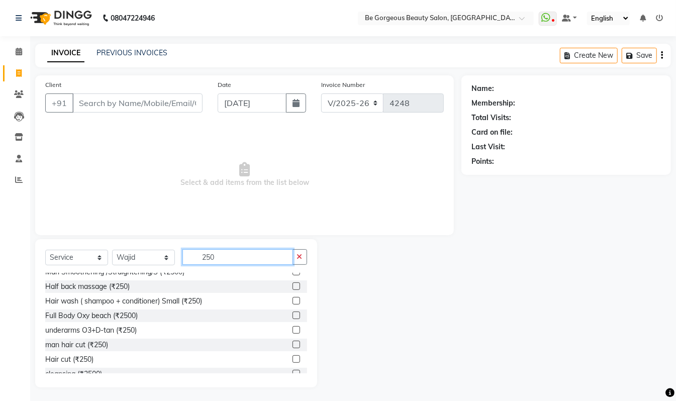
type input "250"
click at [293, 345] on label at bounding box center [297, 345] width 8 height 8
click at [293, 345] on input "checkbox" at bounding box center [296, 345] width 7 height 7
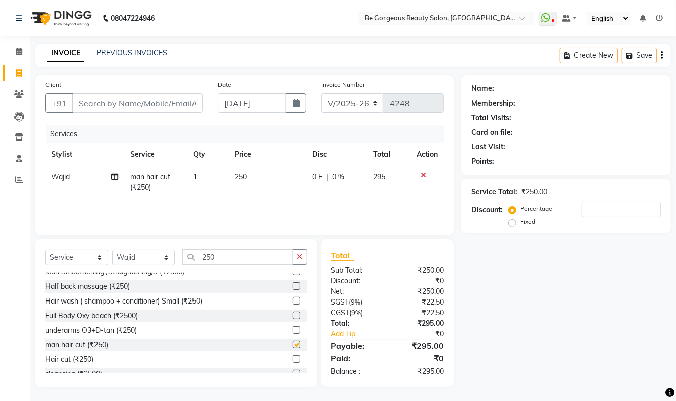
checkbox input "false"
click at [182, 104] on input "Client" at bounding box center [137, 103] width 130 height 19
type input "9"
type input "0"
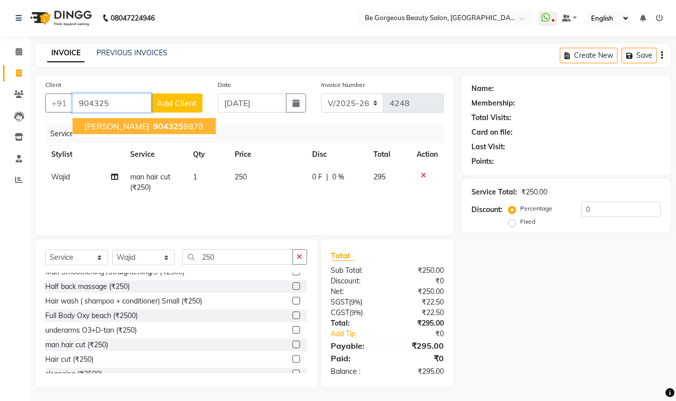
click at [168, 125] on ngb-highlight "904325 9878" at bounding box center [177, 126] width 52 height 10
type input "9043259878"
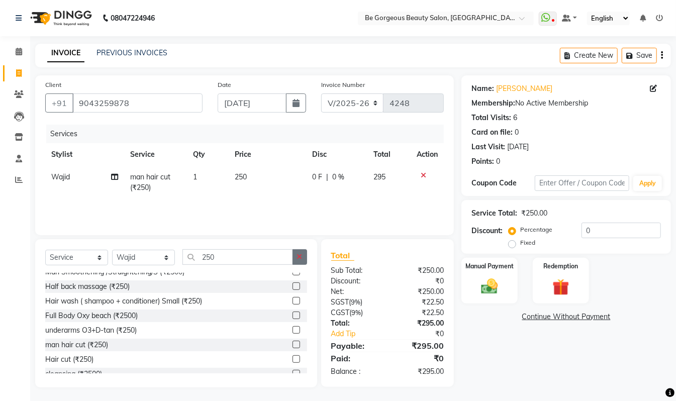
drag, startPoint x: 299, startPoint y: 254, endPoint x: 290, endPoint y: 259, distance: 9.7
click at [299, 255] on icon "button" at bounding box center [300, 256] width 6 height 7
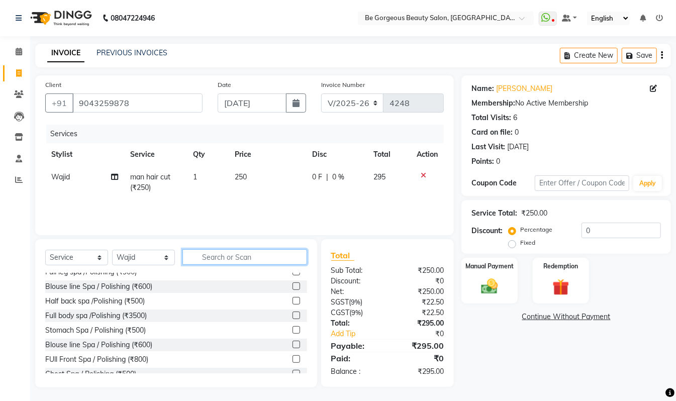
click at [288, 260] on input "text" at bounding box center [245, 257] width 125 height 16
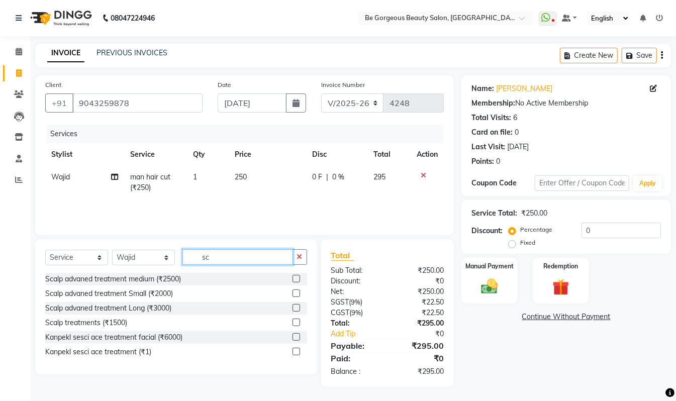
scroll to position [0, 0]
type input "sc"
click at [294, 324] on label at bounding box center [297, 323] width 8 height 8
click at [294, 324] on input "checkbox" at bounding box center [296, 323] width 7 height 7
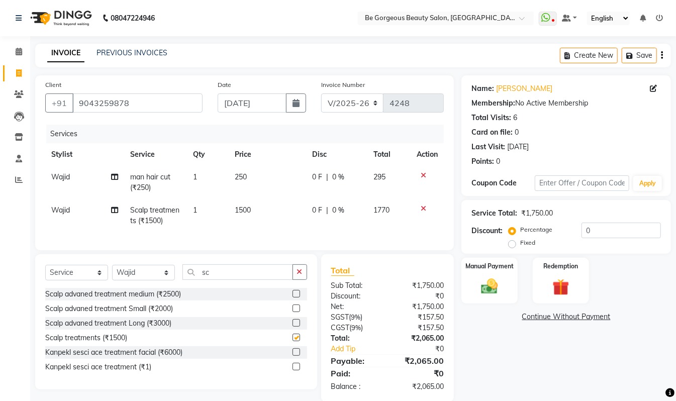
checkbox input "false"
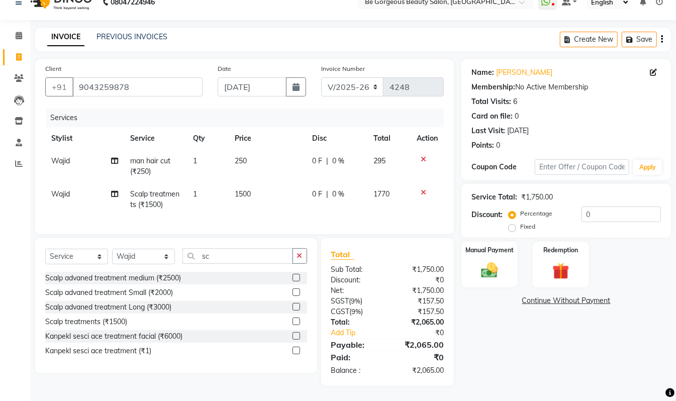
scroll to position [22, 0]
click at [590, 208] on input "0" at bounding box center [621, 215] width 79 height 16
type input "10"
click at [516, 359] on div "Name: [PERSON_NAME] Membership: No Active Membership Total Visits: 6 Card on fi…" at bounding box center [570, 222] width 217 height 327
click at [520, 259] on div "Manual Payment Redemption" at bounding box center [566, 265] width 225 height 46
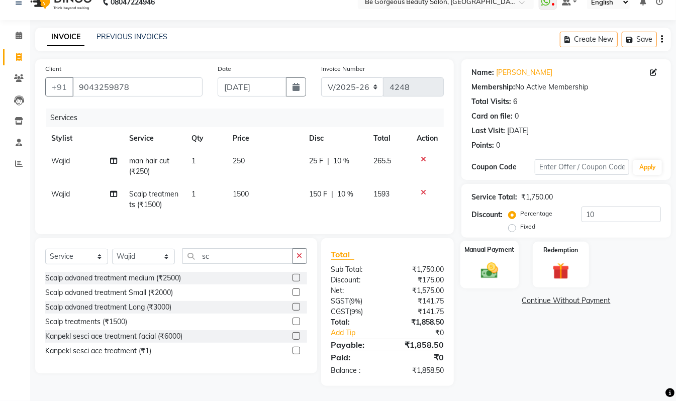
click at [512, 272] on div "Manual Payment" at bounding box center [490, 265] width 58 height 48
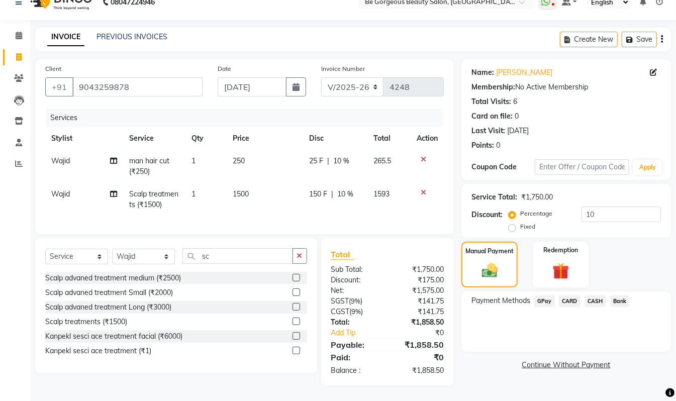
click at [545, 296] on span "GPay" at bounding box center [545, 302] width 21 height 12
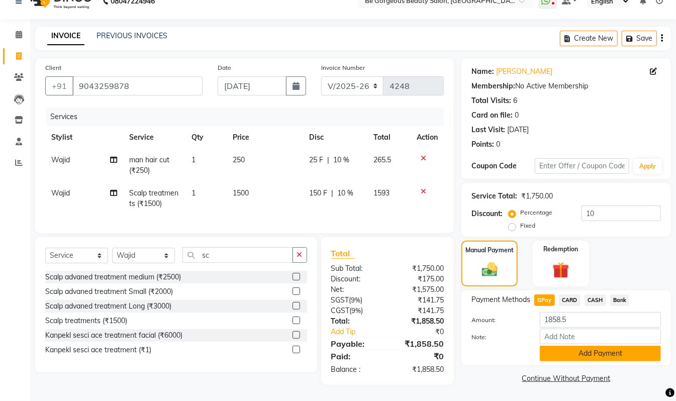
click at [591, 350] on button "Add Payment" at bounding box center [600, 354] width 121 height 16
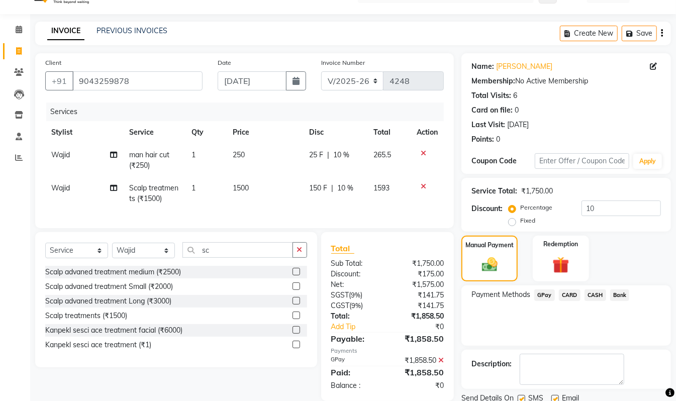
scroll to position [59, 0]
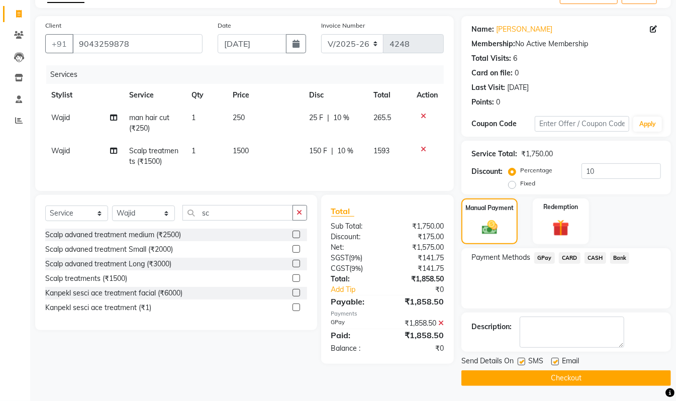
click at [619, 383] on button "Checkout" at bounding box center [567, 379] width 210 height 16
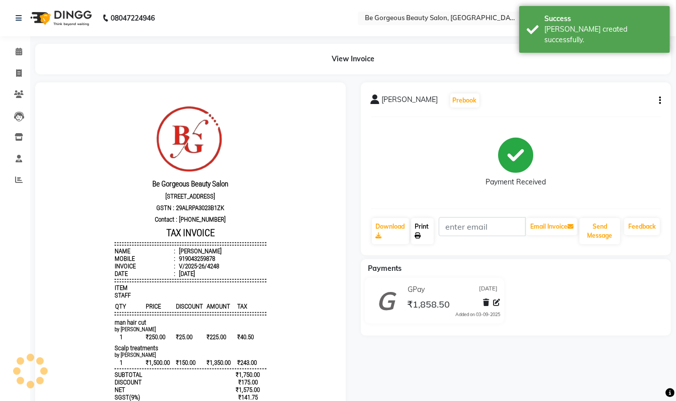
click at [427, 228] on link "Print" at bounding box center [422, 231] width 23 height 26
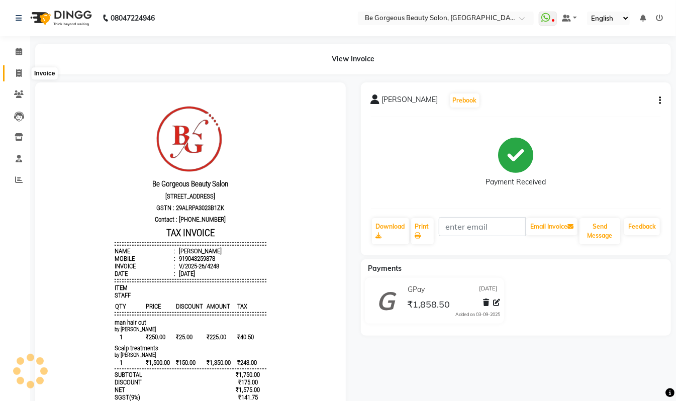
click at [19, 73] on icon at bounding box center [19, 73] width 6 height 8
select select "service"
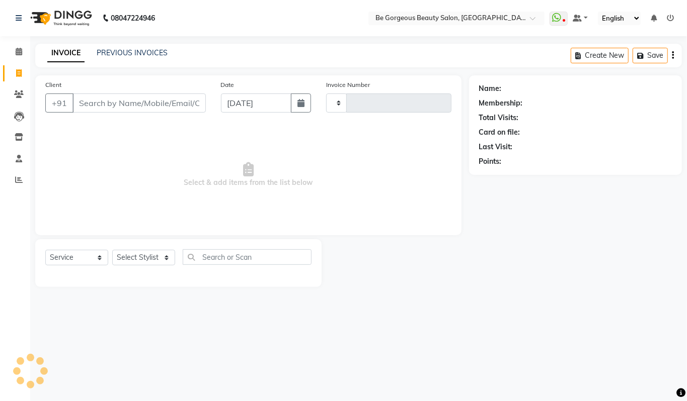
type input "4249"
select select "5405"
click at [139, 55] on link "PREVIOUS INVOICES" at bounding box center [132, 52] width 71 height 9
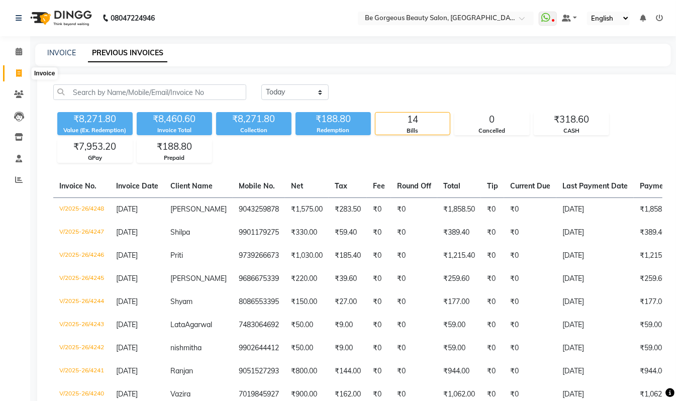
click at [19, 73] on icon at bounding box center [19, 73] width 6 height 8
select select "service"
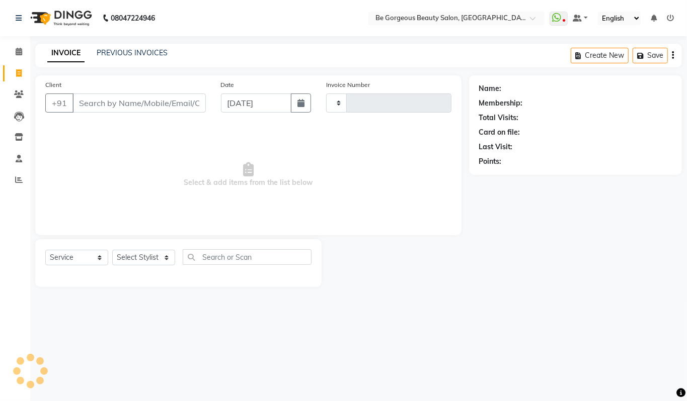
type input "4249"
select select "5405"
click at [134, 52] on link "PREVIOUS INVOICES" at bounding box center [132, 52] width 71 height 9
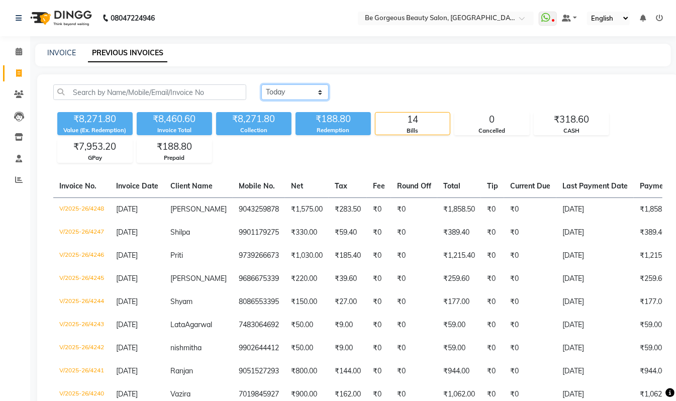
click at [280, 94] on select "[DATE] [DATE] Custom Range" at bounding box center [295, 92] width 67 height 16
drag, startPoint x: 280, startPoint y: 57, endPoint x: 196, endPoint y: 49, distance: 84.4
click at [280, 57] on div "INVOICE PREVIOUS INVOICES" at bounding box center [347, 53] width 624 height 11
click at [21, 51] on icon at bounding box center [19, 52] width 7 height 8
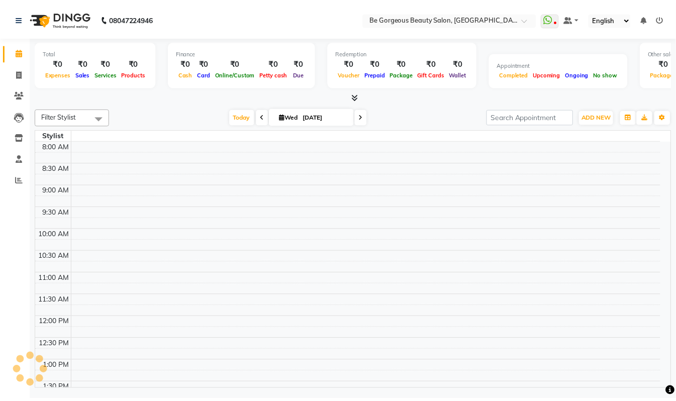
scroll to position [336, 0]
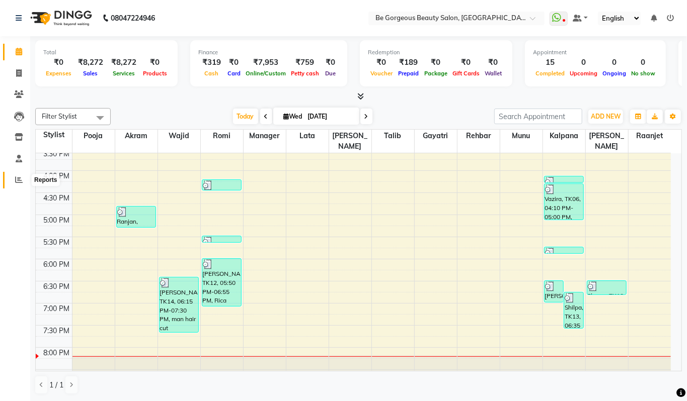
click at [18, 178] on icon at bounding box center [19, 180] width 8 height 8
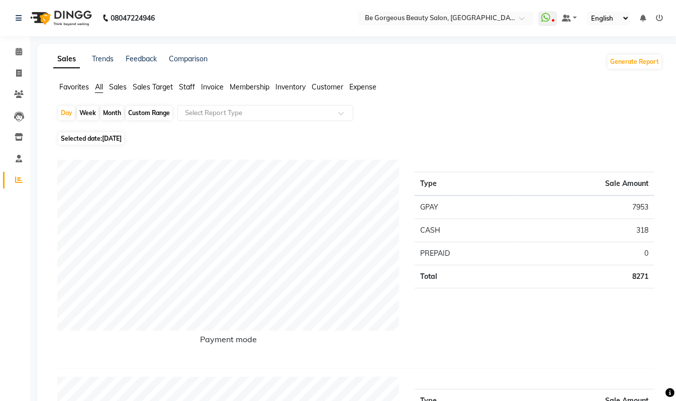
click at [107, 114] on div "Month" at bounding box center [112, 113] width 23 height 14
select select "9"
select select "2025"
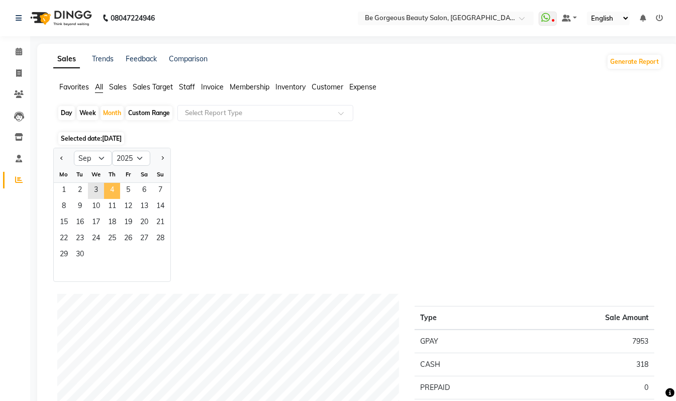
click at [113, 189] on span "4" at bounding box center [112, 191] width 16 height 16
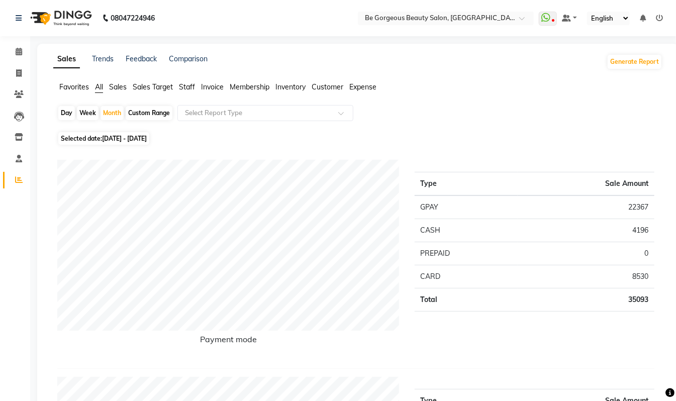
click at [188, 89] on span "Staff" at bounding box center [187, 86] width 16 height 9
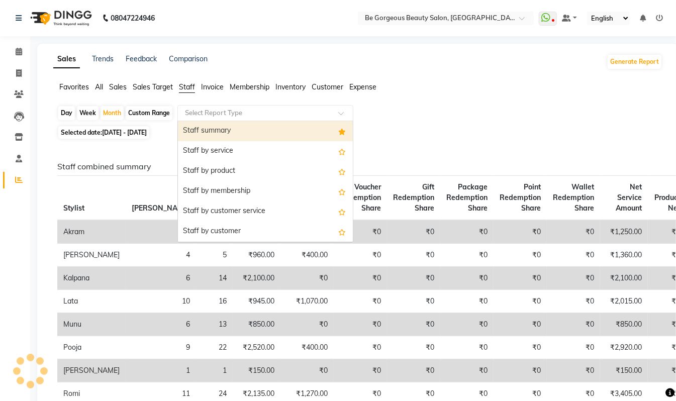
click at [205, 110] on input "text" at bounding box center [255, 113] width 145 height 10
drag, startPoint x: 214, startPoint y: 124, endPoint x: 293, endPoint y: 118, distance: 78.7
click at [215, 125] on div "Staff summary" at bounding box center [265, 131] width 175 height 20
select select "csv"
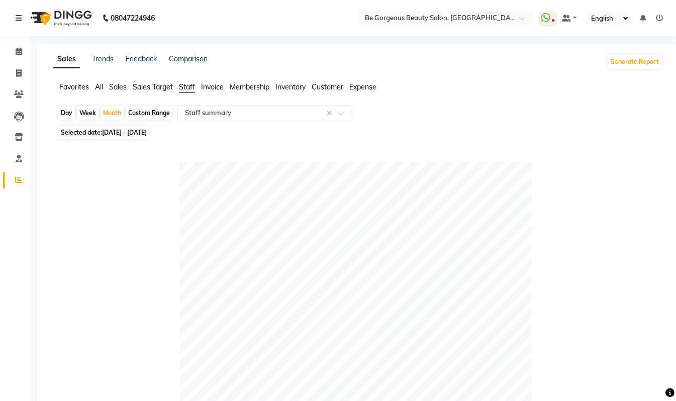
click at [12, 64] on li "Invoice" at bounding box center [15, 74] width 30 height 22
drag, startPoint x: 17, startPoint y: 71, endPoint x: 24, endPoint y: 80, distance: 11.5
click at [18, 71] on icon at bounding box center [19, 73] width 6 height 8
select select "service"
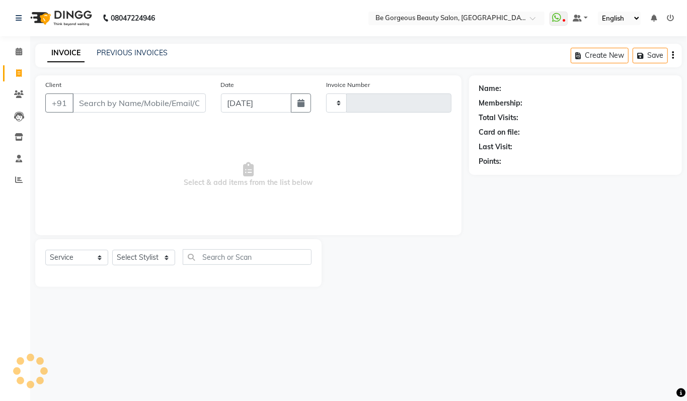
type input "4249"
select select "5405"
click at [15, 181] on icon at bounding box center [19, 180] width 8 height 8
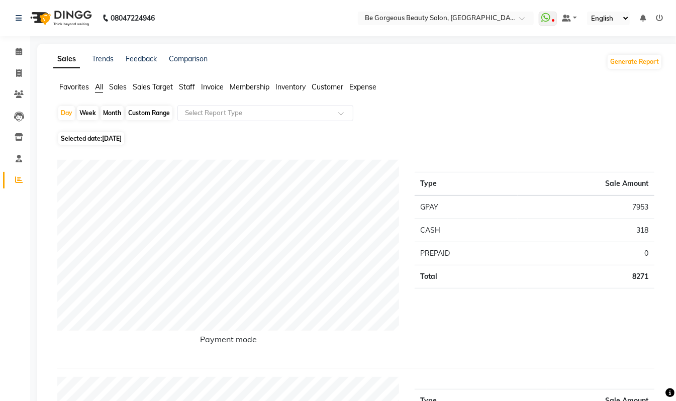
click at [186, 83] on span "Staff" at bounding box center [187, 86] width 16 height 9
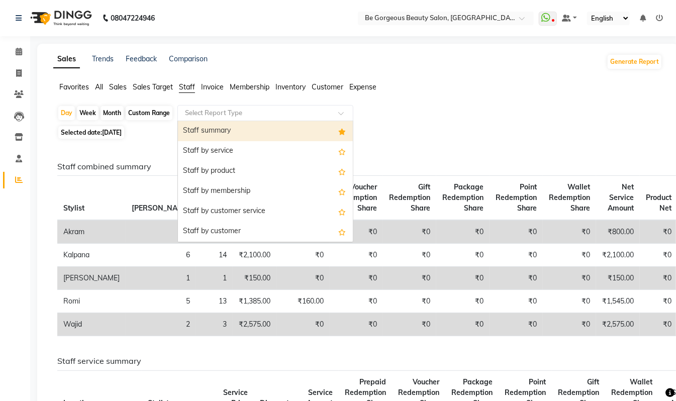
click at [205, 111] on input "text" at bounding box center [255, 113] width 145 height 10
click at [221, 131] on div "Staff summary" at bounding box center [265, 131] width 175 height 20
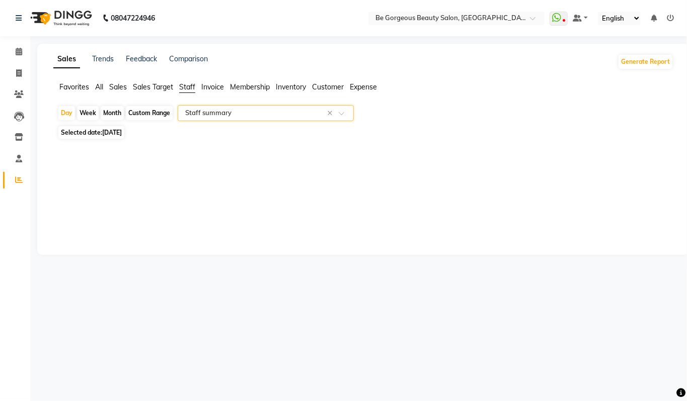
select select "csv"
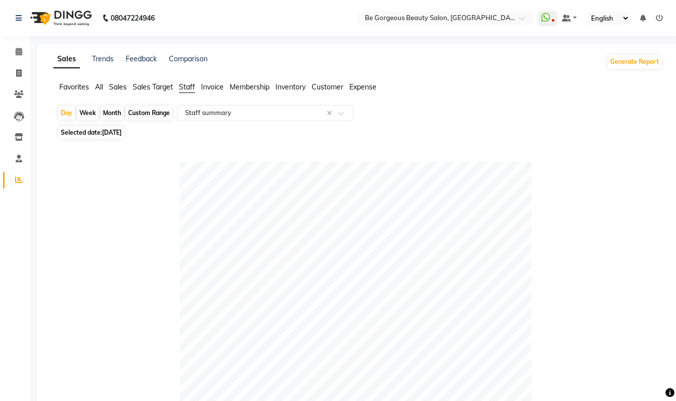
drag, startPoint x: 672, startPoint y: 68, endPoint x: 653, endPoint y: 33, distance: 40.5
click at [655, 34] on app-home "08047224946 Select Location × Be Gorgeous Beauty Salon, [GEOGRAPHIC_DATA] Whats…" at bounding box center [338, 391] width 676 height 783
click at [16, 69] on icon at bounding box center [19, 73] width 6 height 8
select select "service"
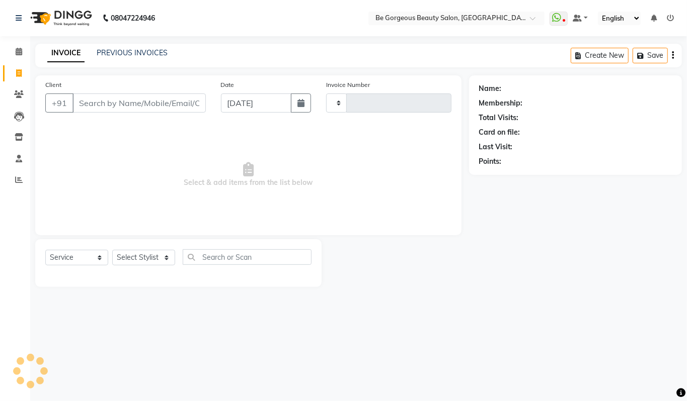
type input "4249"
select select "5405"
click at [95, 95] on input "Client" at bounding box center [138, 103] width 133 height 19
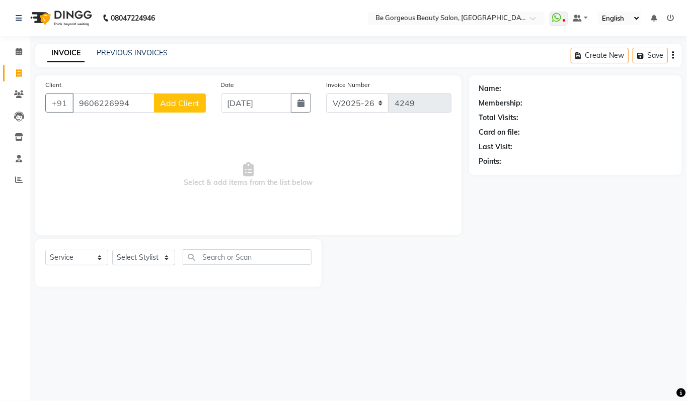
type input "9606226994"
click at [186, 107] on span "Add Client" at bounding box center [180, 103] width 40 height 10
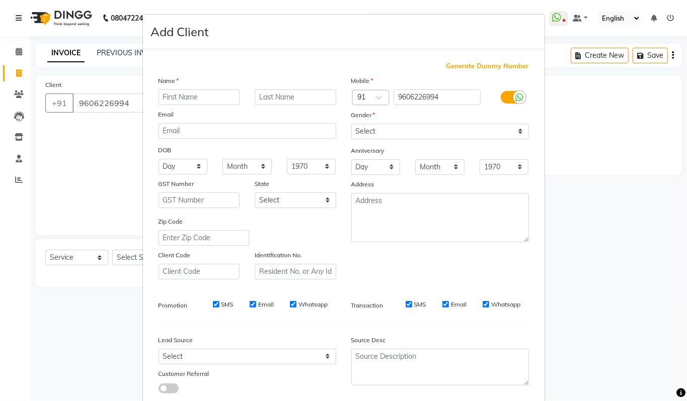
click at [159, 100] on input "text" at bounding box center [198, 98] width 81 height 16
type input "Sumi"
click at [361, 133] on select "Select [DEMOGRAPHIC_DATA] [DEMOGRAPHIC_DATA] Other Prefer Not To Say" at bounding box center [440, 132] width 178 height 16
select select "[DEMOGRAPHIC_DATA]"
click at [351, 124] on select "Select [DEMOGRAPHIC_DATA] [DEMOGRAPHIC_DATA] Other Prefer Not To Say" at bounding box center [440, 132] width 178 height 16
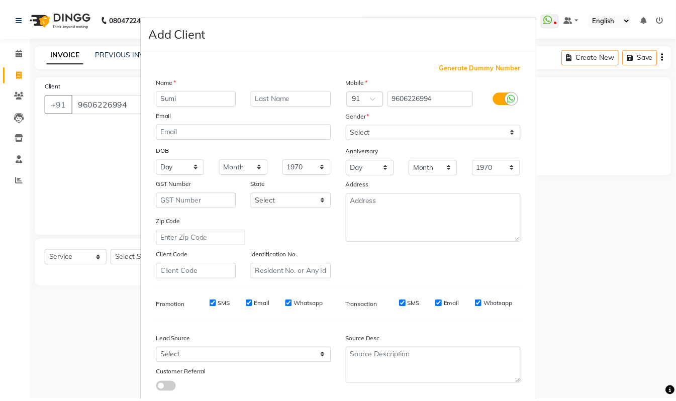
scroll to position [60, 0]
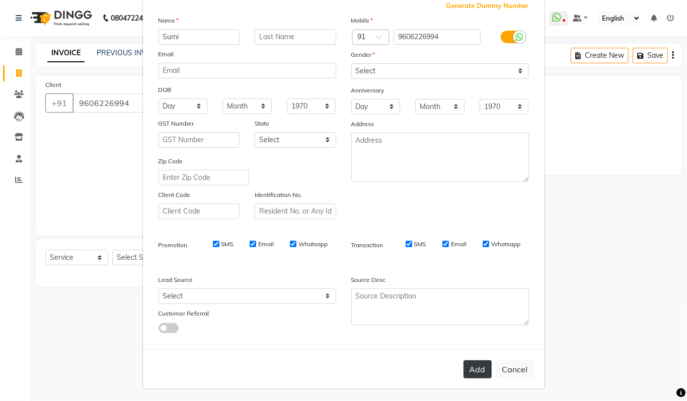
click at [481, 365] on button "Add" at bounding box center [477, 370] width 28 height 18
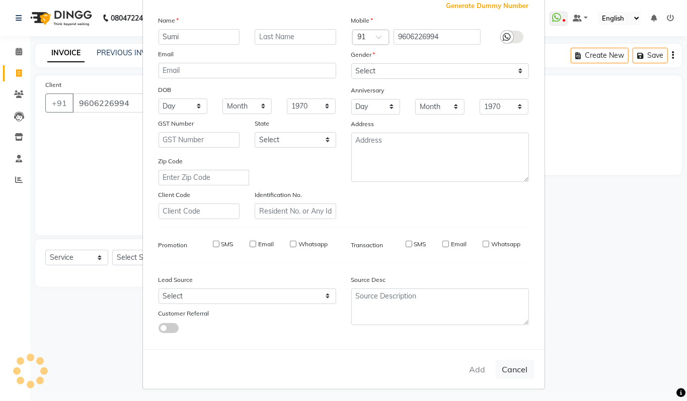
select select
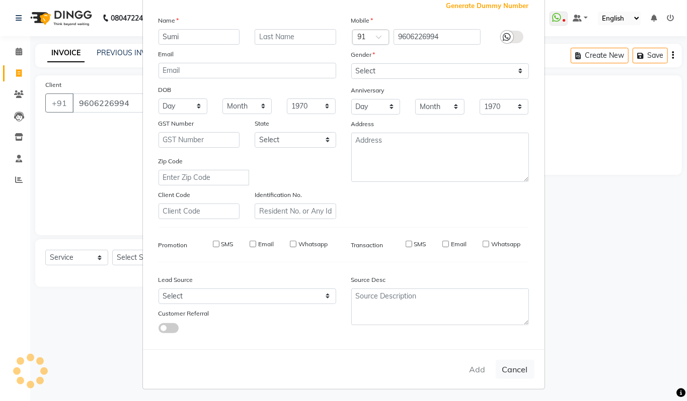
select select
checkbox input "false"
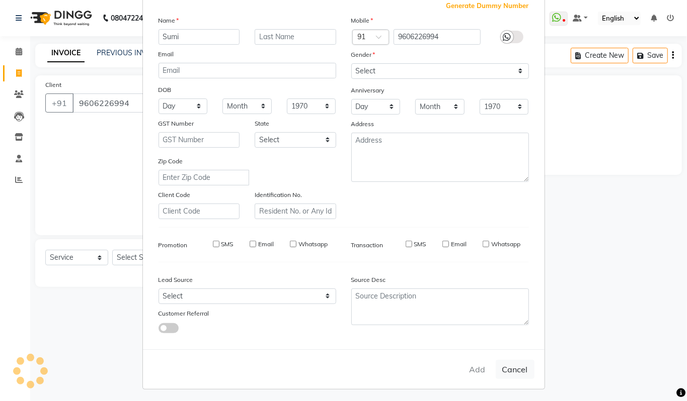
checkbox input "false"
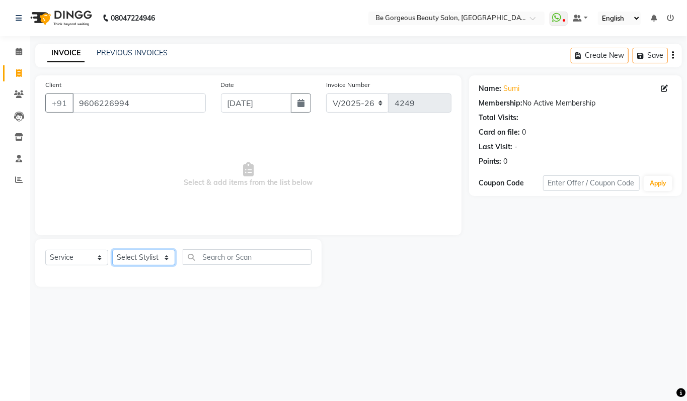
click at [157, 258] on select "Select Stylist [PERSON_NAME] [PERSON_NAME] Manager Munu [PERSON_NAME] Rehbar [P…" at bounding box center [143, 258] width 63 height 16
select select "90705"
click at [112, 250] on select "Select Stylist [PERSON_NAME] [PERSON_NAME] Manager Munu [PERSON_NAME] Rehbar [P…" at bounding box center [143, 258] width 63 height 16
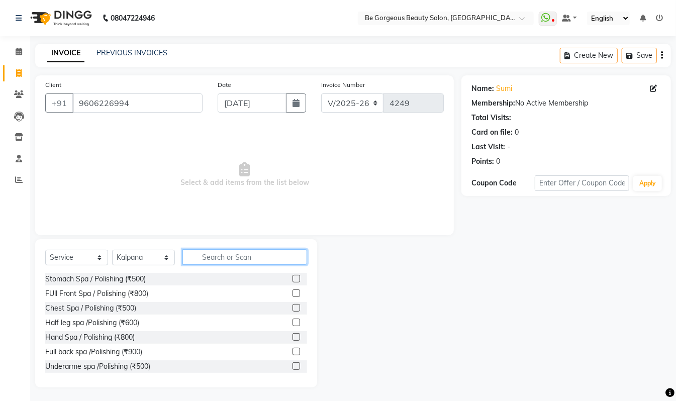
click at [218, 258] on input "text" at bounding box center [245, 257] width 125 height 16
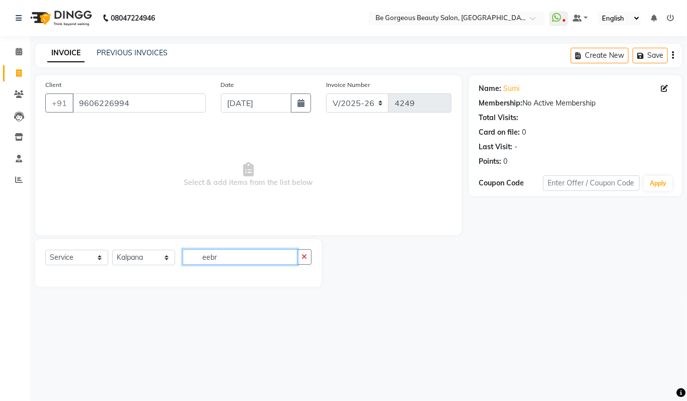
drag, startPoint x: 228, startPoint y: 259, endPoint x: 111, endPoint y: 254, distance: 116.8
click at [111, 254] on div "Select Service Product Membership Package Voucher Prepaid Gift Card Select Styl…" at bounding box center [178, 261] width 266 height 24
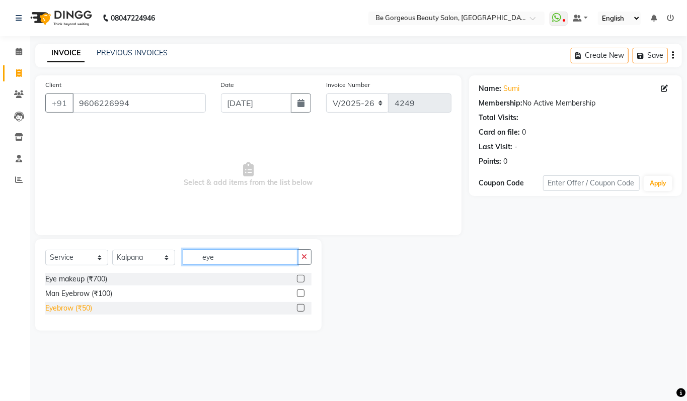
type input "eye"
click at [80, 309] on div "Eyebrow (₹50)" at bounding box center [68, 308] width 47 height 11
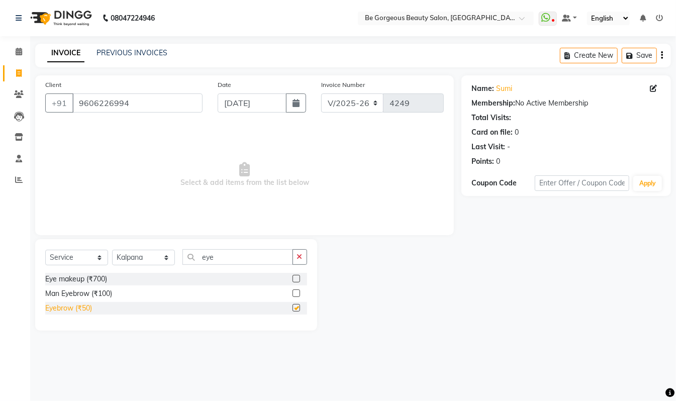
checkbox input "false"
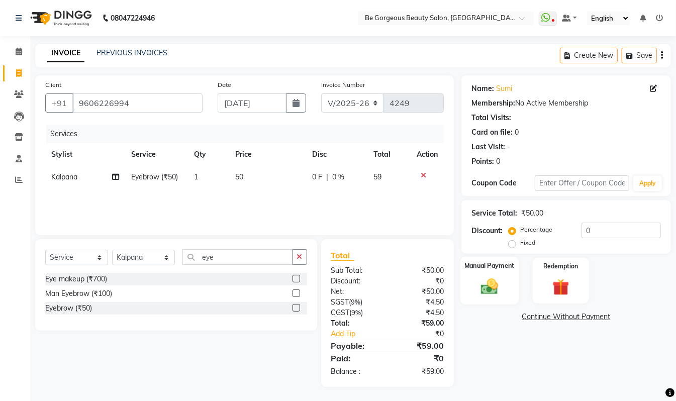
click at [488, 287] on img at bounding box center [490, 287] width 28 height 20
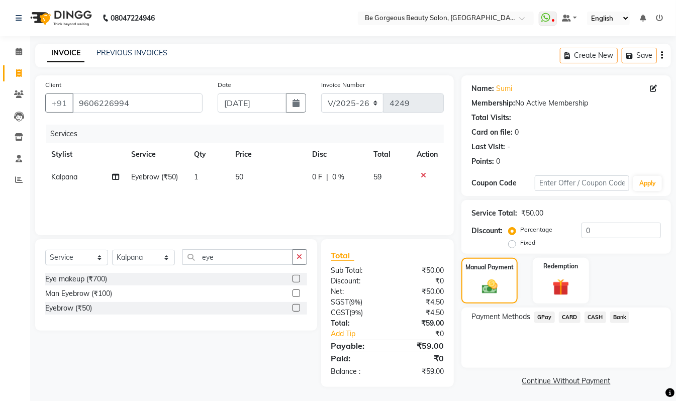
click at [548, 317] on span "GPay" at bounding box center [545, 318] width 21 height 12
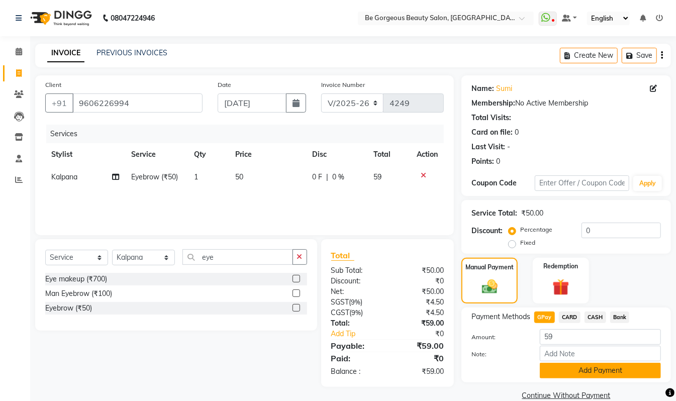
click at [568, 364] on button "Add Payment" at bounding box center [600, 371] width 121 height 16
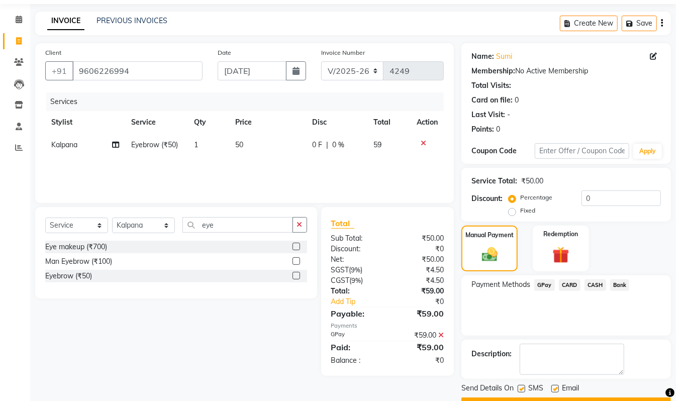
scroll to position [59, 0]
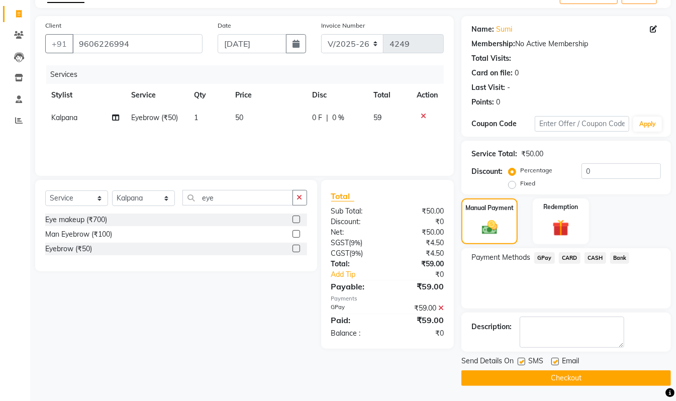
click at [560, 379] on button "Checkout" at bounding box center [567, 379] width 210 height 16
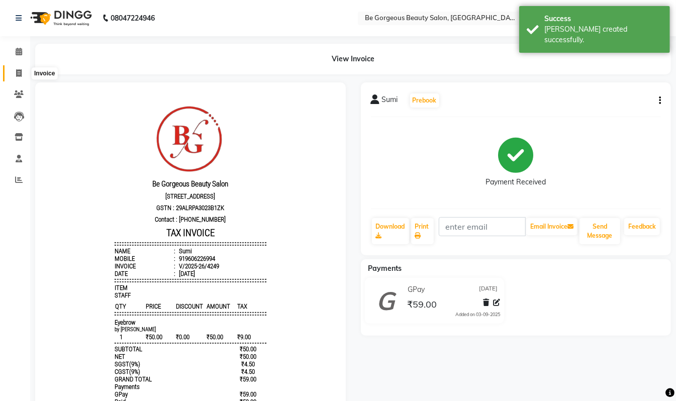
click at [16, 70] on icon at bounding box center [19, 73] width 6 height 8
select select "service"
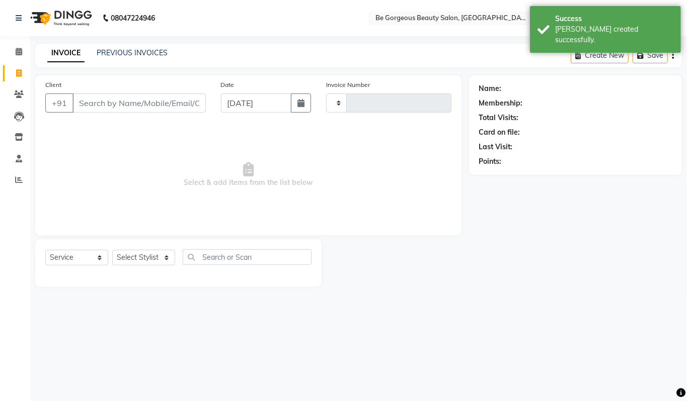
type input "4250"
select select "5405"
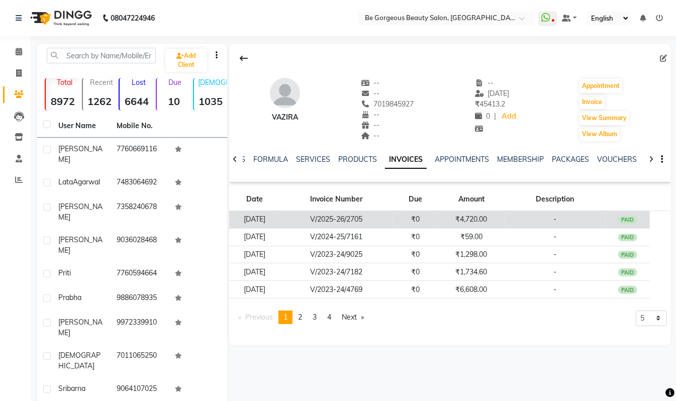
click at [363, 215] on td "V/2025-26/2705" at bounding box center [337, 220] width 114 height 18
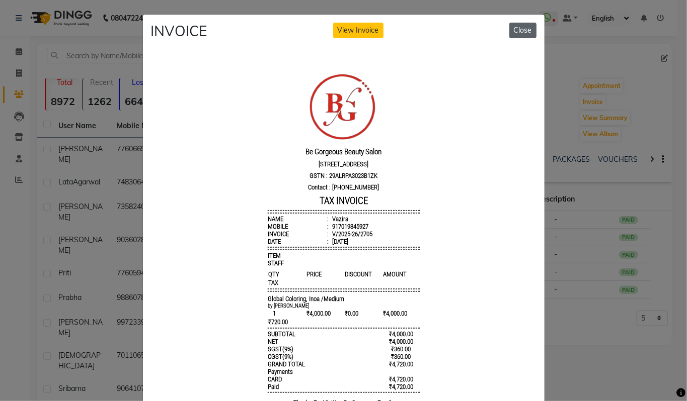
click at [526, 26] on button "Close" at bounding box center [522, 31] width 27 height 16
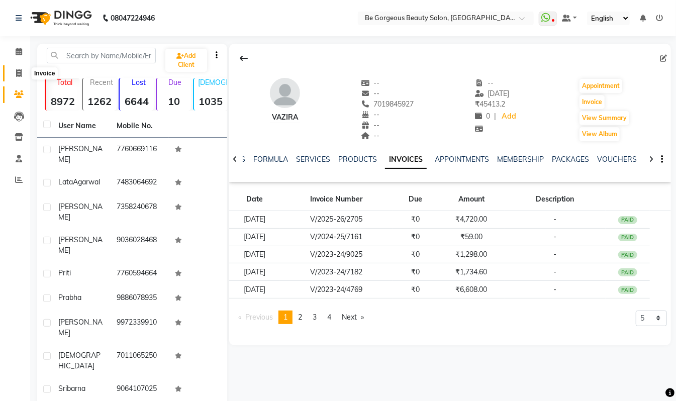
click at [19, 68] on span at bounding box center [19, 74] width 18 height 12
select select "service"
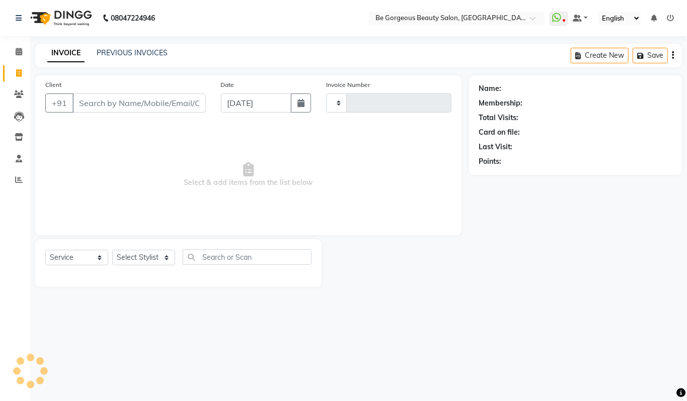
type input "4251"
select select "5405"
click at [15, 179] on icon at bounding box center [19, 180] width 8 height 8
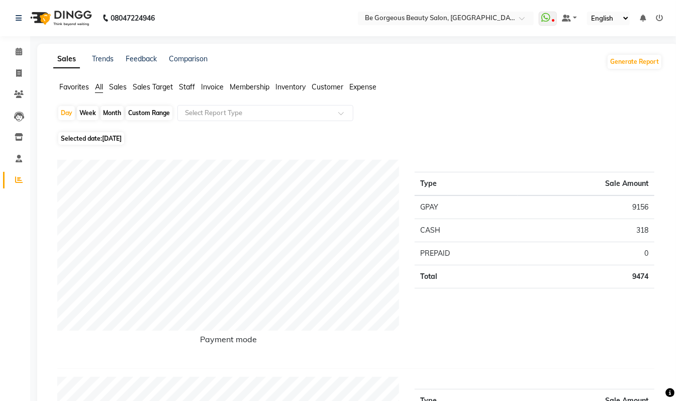
click at [191, 89] on span "Staff" at bounding box center [187, 86] width 16 height 9
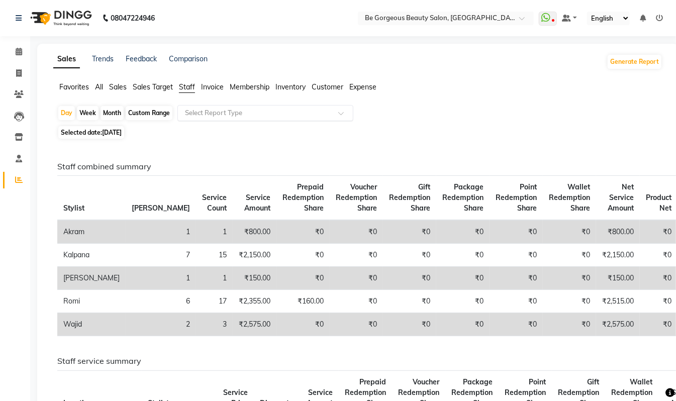
click at [196, 107] on div "Select Report Type" at bounding box center [266, 113] width 176 height 16
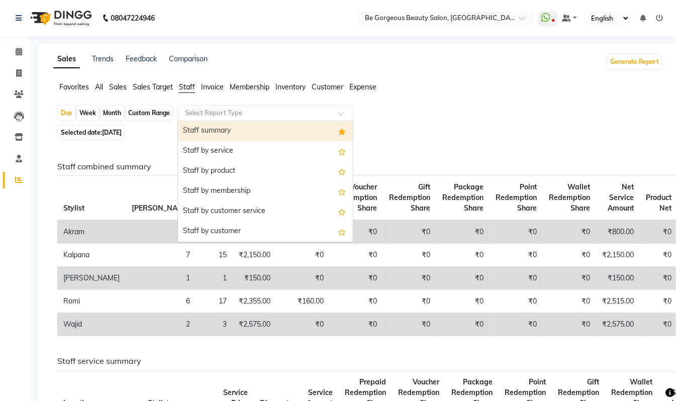
click at [213, 130] on div "Staff summary" at bounding box center [265, 131] width 175 height 20
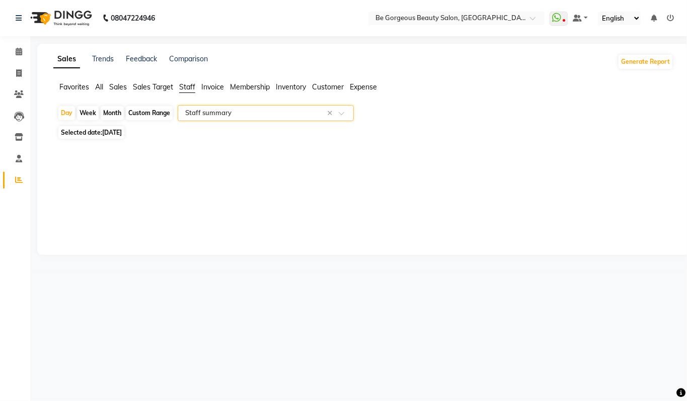
select select "csv"
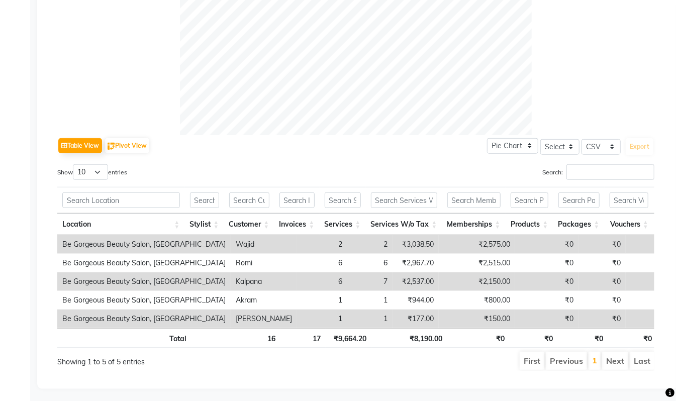
scroll to position [404, 0]
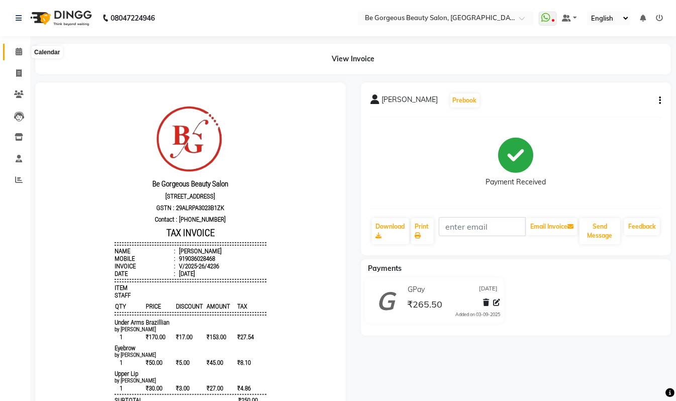
click at [16, 48] on icon at bounding box center [19, 52] width 7 height 8
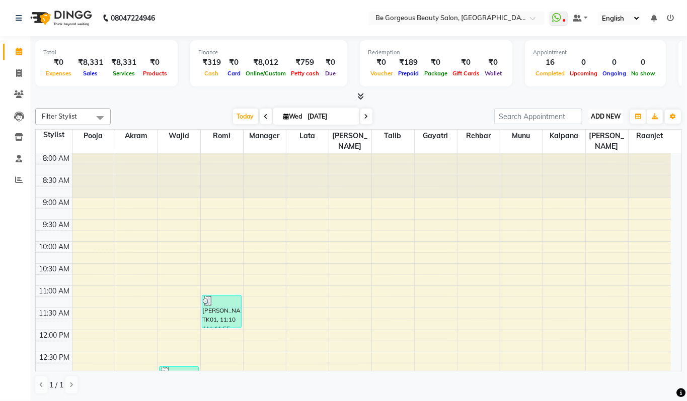
click at [593, 114] on span "ADD NEW" at bounding box center [605, 117] width 30 height 8
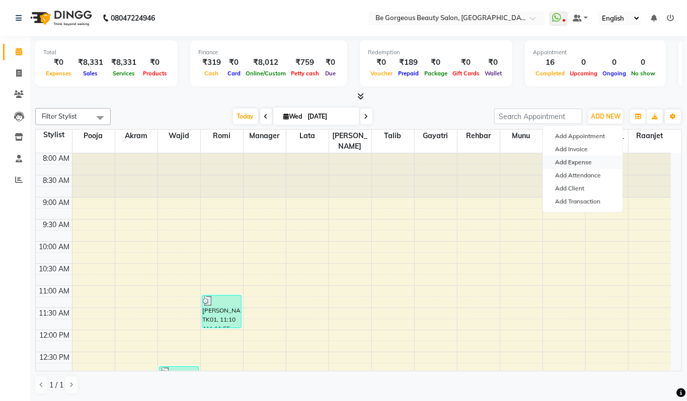
click at [584, 160] on link "Add Expense" at bounding box center [582, 162] width 79 height 13
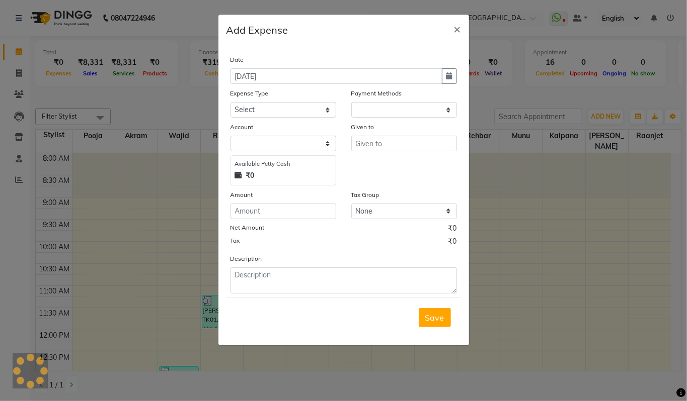
select select
select select "1"
select select "4333"
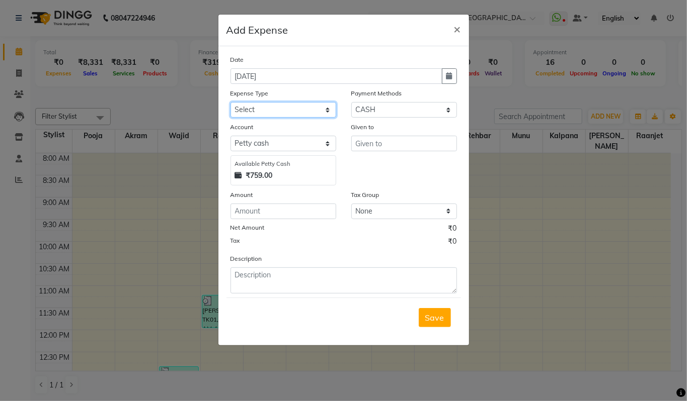
click at [256, 108] on select "Select Advance Salary Bank charges Car maintenance Cash transfer to bank Cash t…" at bounding box center [283, 110] width 106 height 16
select select "18"
click at [230, 102] on select "Select Advance Salary Bank charges Car maintenance Cash transfer to bank Cash t…" at bounding box center [283, 110] width 106 height 16
click at [259, 206] on input "number" at bounding box center [283, 212] width 106 height 16
click at [234, 210] on input "70" at bounding box center [283, 212] width 106 height 16
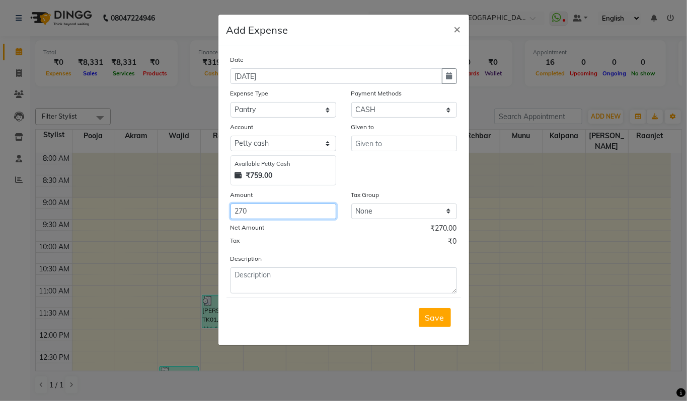
type input "270"
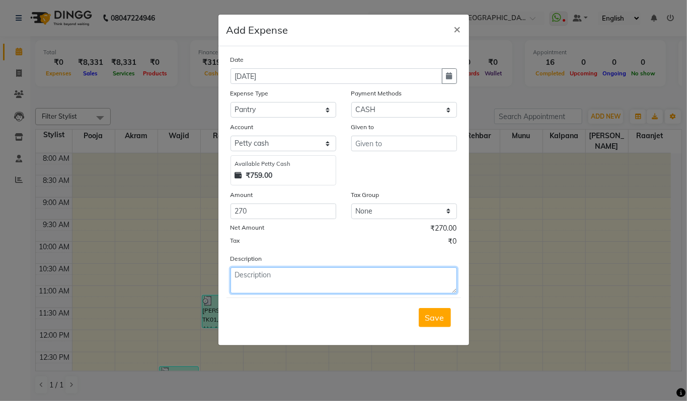
click at [255, 274] on textarea at bounding box center [343, 281] width 226 height 26
type textarea "70, milk etc, 200 lata"
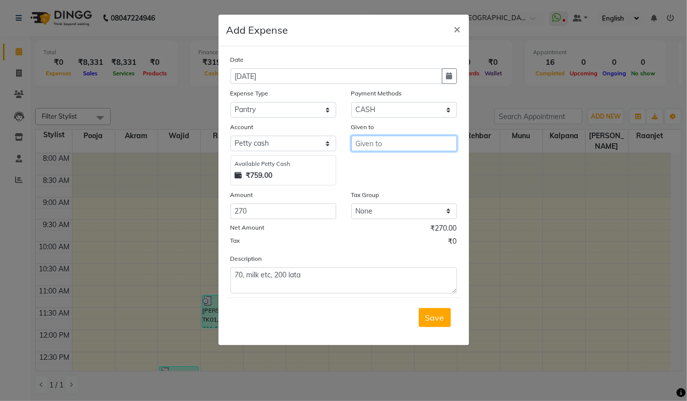
click at [367, 149] on input "text" at bounding box center [404, 144] width 106 height 16
click at [377, 143] on input "text" at bounding box center [404, 144] width 106 height 16
click at [371, 163] on span "lata" at bounding box center [370, 164] width 15 height 10
type input "lata"
click at [434, 321] on span "Save" at bounding box center [434, 318] width 19 height 10
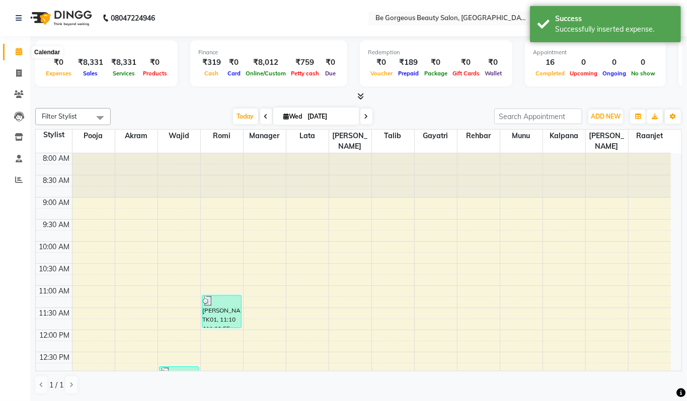
click at [17, 51] on icon at bounding box center [19, 52] width 7 height 8
click at [16, 75] on icon at bounding box center [19, 73] width 6 height 8
select select "service"
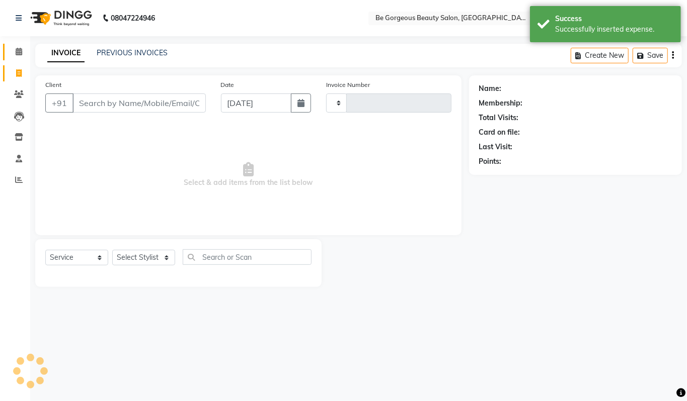
type input "4250"
select select "5405"
click at [21, 51] on icon at bounding box center [19, 52] width 7 height 8
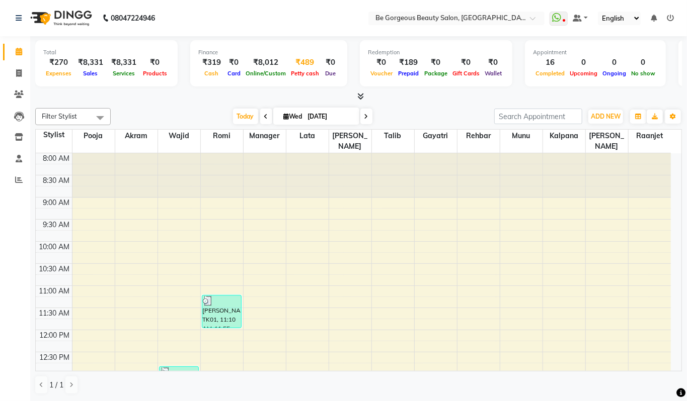
click at [303, 69] on div "Petty cash" at bounding box center [304, 73] width 33 height 11
click at [306, 71] on span "Petty cash" at bounding box center [304, 73] width 33 height 7
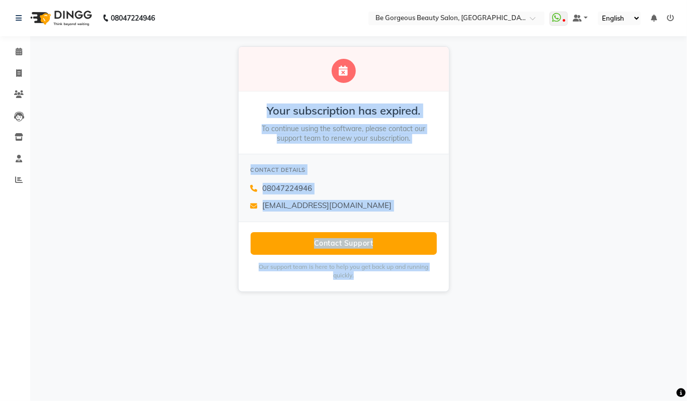
click at [306, 71] on div at bounding box center [343, 69] width 210 height 45
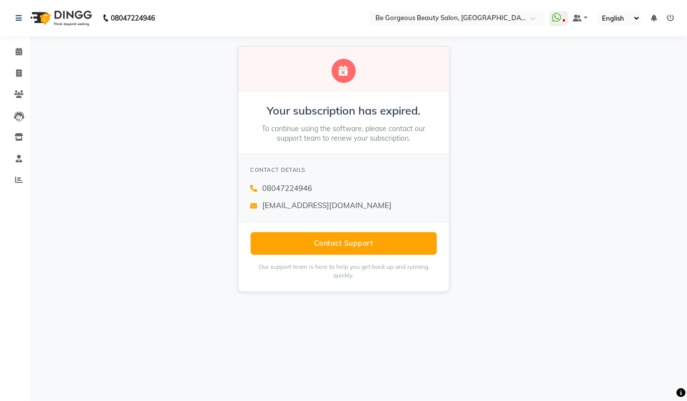
click at [482, 212] on div "Your subscription has expired. To continue using the software, please contact o…" at bounding box center [343, 169] width 687 height 266
click at [19, 69] on icon at bounding box center [19, 73] width 6 height 8
select select "service"
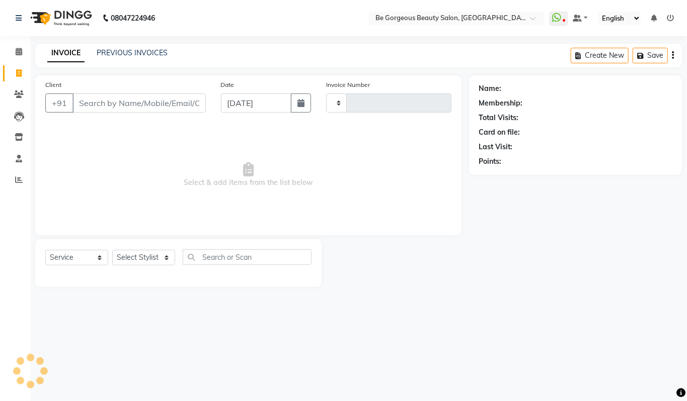
type input "4250"
select select "5405"
click at [15, 47] on span at bounding box center [19, 52] width 18 height 12
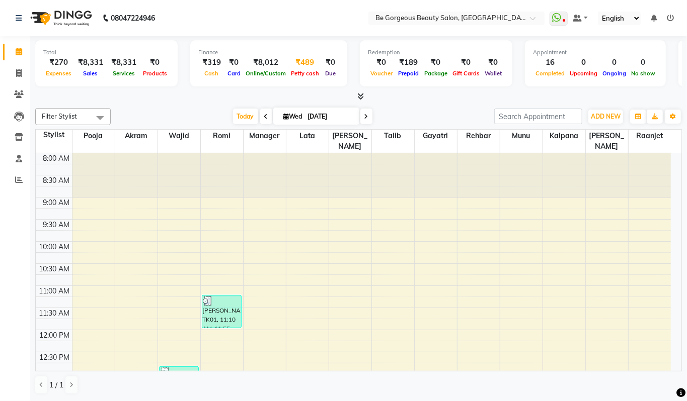
click at [298, 75] on span "Petty cash" at bounding box center [304, 73] width 33 height 7
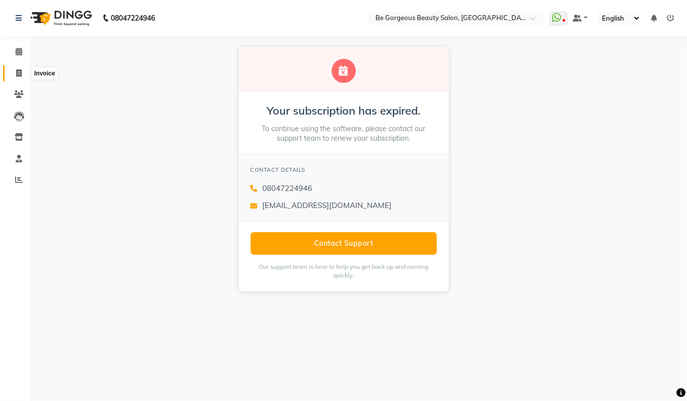
click at [22, 71] on span at bounding box center [19, 74] width 18 height 12
select select "5405"
select select "service"
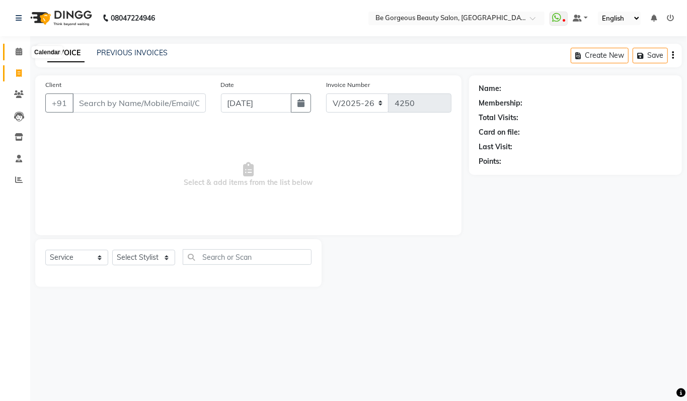
click at [22, 53] on span at bounding box center [19, 52] width 18 height 12
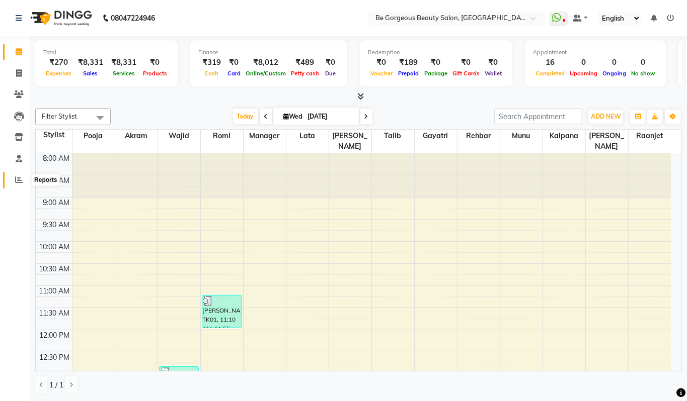
click at [19, 178] on icon at bounding box center [19, 180] width 8 height 8
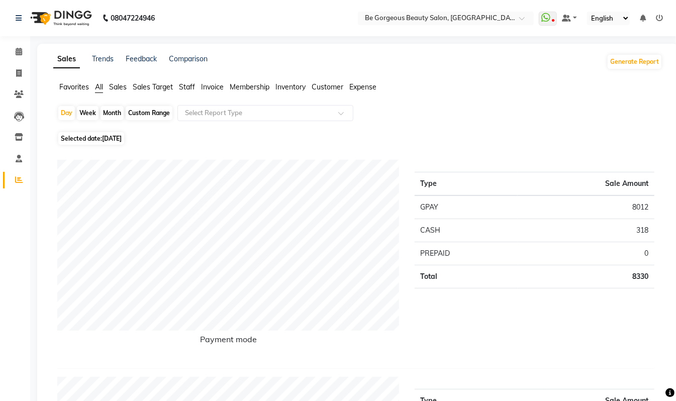
click at [117, 88] on span "Sales" at bounding box center [118, 86] width 18 height 9
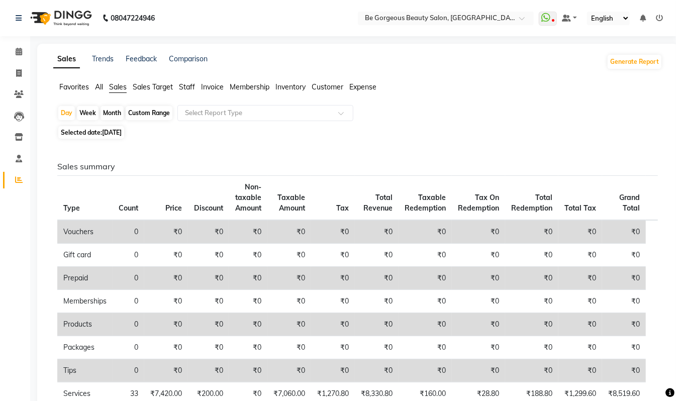
click at [157, 116] on div "Custom Range" at bounding box center [149, 113] width 47 height 14
select select "9"
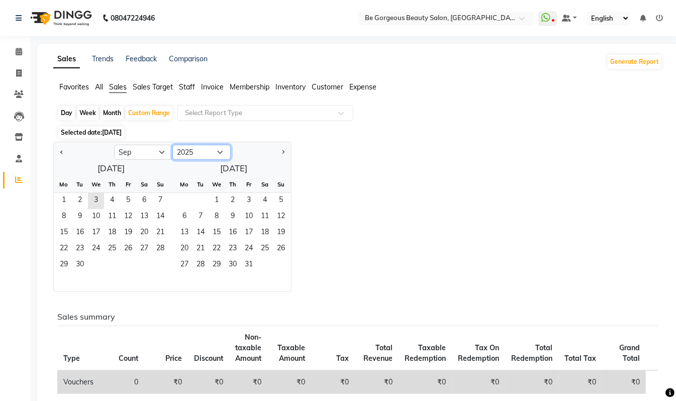
click at [209, 149] on select "2015 2016 2017 2018 2019 2020 2021 2022 2023 2024 2025 2026 2027 2028 2029 2030…" at bounding box center [202, 152] width 58 height 15
select select "2024"
click at [173, 145] on select "2015 2016 2017 2018 2019 2020 2021 2022 2023 2024 2025 2026 2027 2028 2029 2030…" at bounding box center [202, 152] width 58 height 15
click at [160, 199] on span "1" at bounding box center [160, 201] width 16 height 16
click at [65, 282] on span "30" at bounding box center [64, 282] width 16 height 16
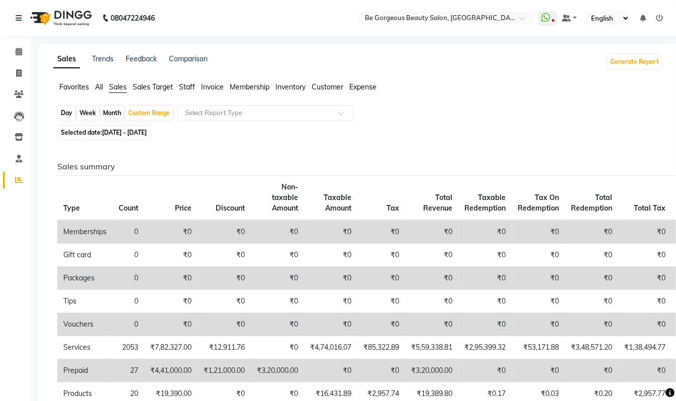
click at [119, 89] on span "Sales" at bounding box center [118, 86] width 18 height 9
click at [16, 51] on icon at bounding box center [19, 52] width 7 height 8
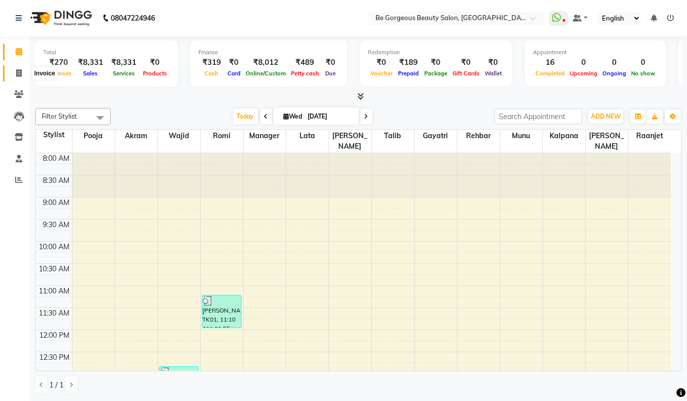
click at [17, 69] on icon at bounding box center [19, 73] width 6 height 8
select select "service"
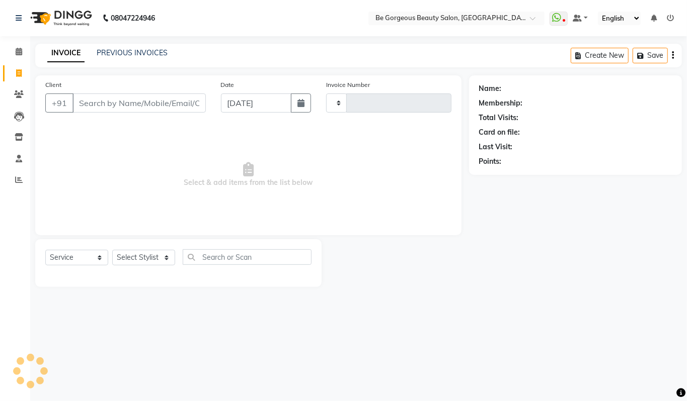
type input "4250"
select select "5405"
click at [141, 51] on link "PREVIOUS INVOICES" at bounding box center [132, 52] width 71 height 9
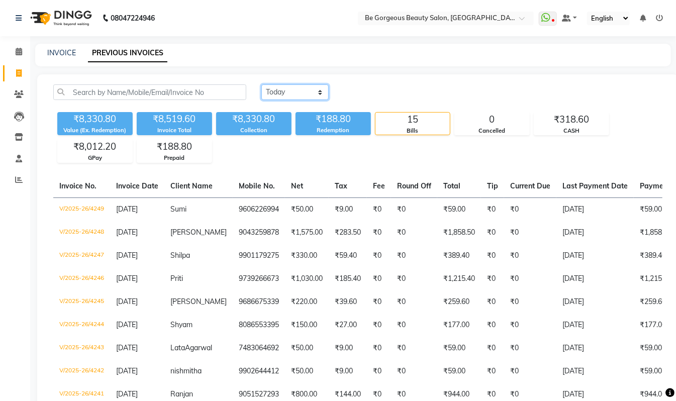
click at [300, 93] on select "[DATE] [DATE] Custom Range" at bounding box center [295, 92] width 67 height 16
select select "range"
click at [262, 84] on select "[DATE] [DATE] Custom Range" at bounding box center [295, 92] width 67 height 16
click at [371, 90] on input "[DATE]" at bounding box center [377, 93] width 70 height 14
select select "9"
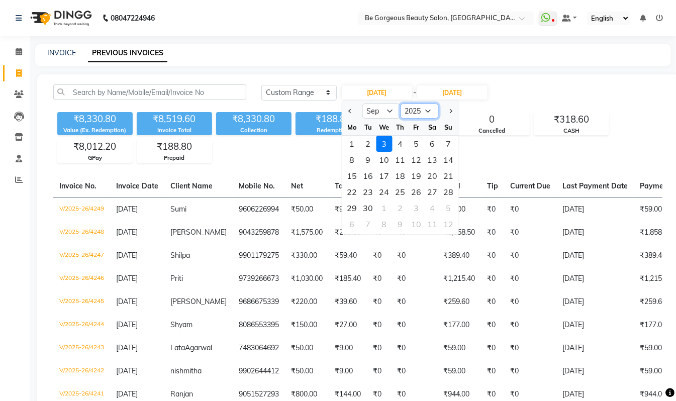
click at [421, 109] on select "2015 2016 2017 2018 2019 2020 2021 2022 2023 2024 2025 2026 2027 2028 2029 2030…" at bounding box center [420, 111] width 38 height 15
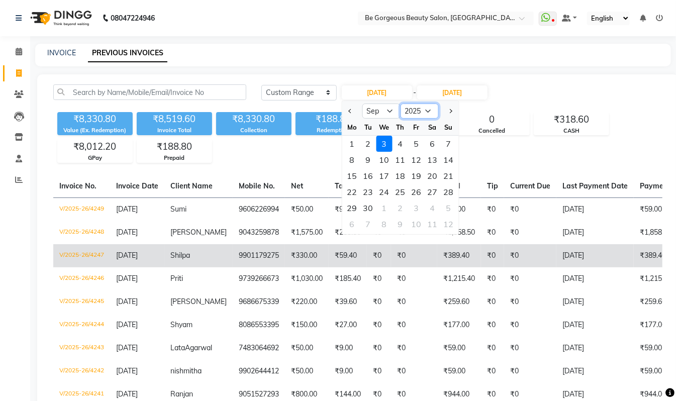
select select "2024"
click at [401, 104] on select "2015 2016 2017 2018 2019 2020 2021 2022 2023 2024 2025 2026 2027 2028 2029 2030…" at bounding box center [420, 111] width 38 height 15
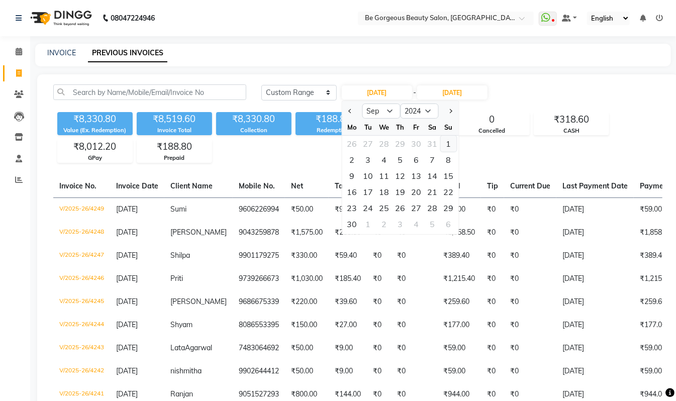
click at [443, 141] on div "1" at bounding box center [449, 144] width 16 height 16
type input "01-09-2024"
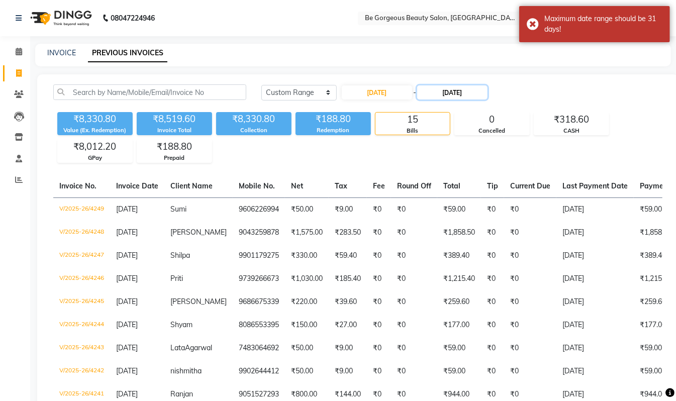
click at [454, 92] on input "[DATE]" at bounding box center [452, 93] width 70 height 14
select select "9"
select select "2025"
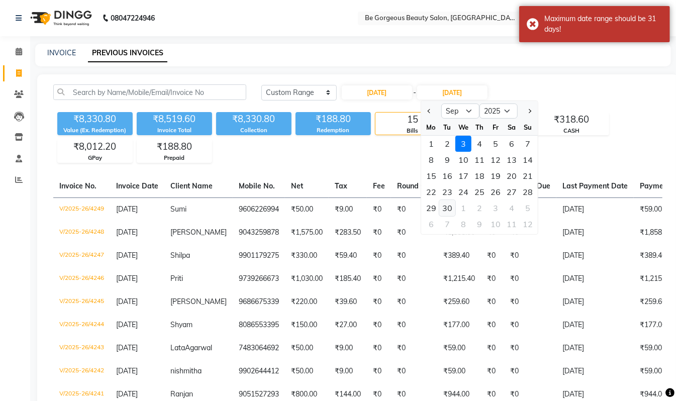
click at [449, 206] on div "30" at bounding box center [448, 208] width 16 height 16
type input "30-09-2025"
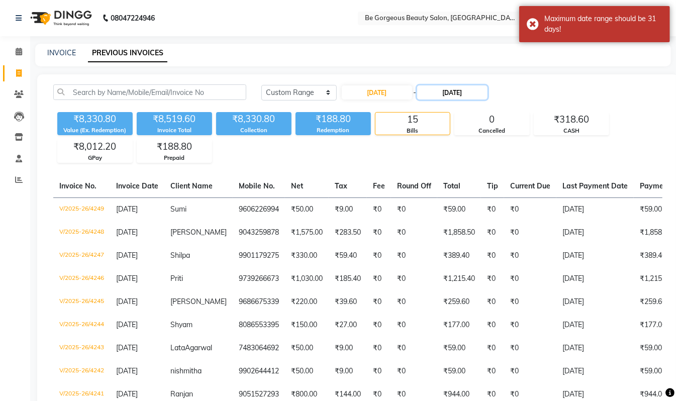
click at [478, 90] on input "30-09-2025" at bounding box center [452, 93] width 70 height 14
select select "9"
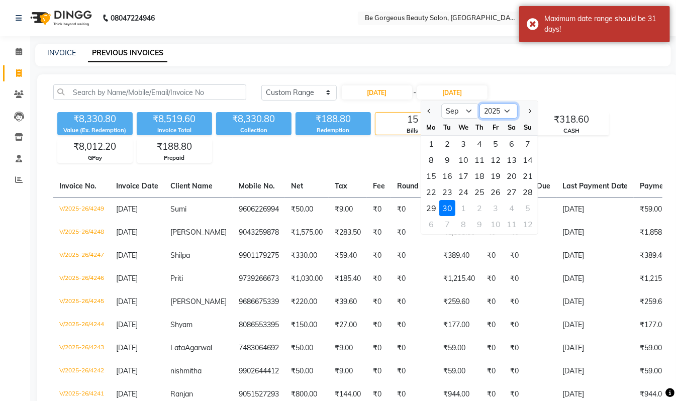
click at [495, 113] on select "2024 2025 2026 2027 2028 2029 2030 2031 2032 2033 2034 2035" at bounding box center [499, 111] width 38 height 15
select select "2024"
click at [480, 104] on select "2024 2025 2026 2027 2028 2029 2030 2031 2032 2033 2034 2035" at bounding box center [499, 111] width 38 height 15
click at [436, 224] on div "30" at bounding box center [431, 224] width 16 height 16
type input "30-09-2024"
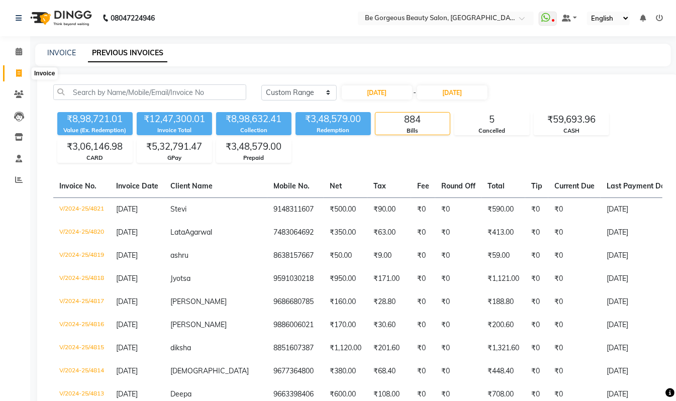
click at [17, 72] on icon at bounding box center [19, 73] width 6 height 8
select select "service"
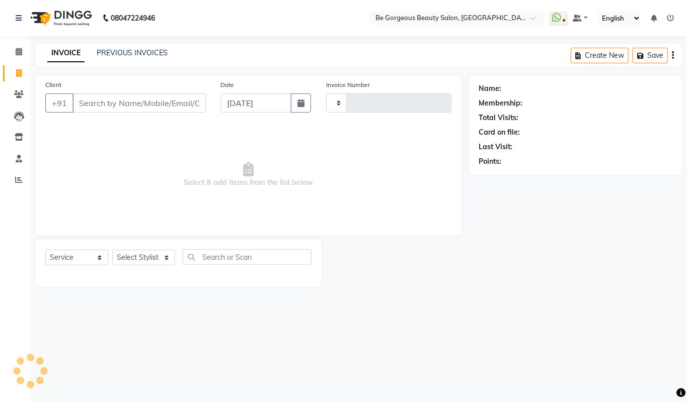
type input "4250"
select select "5405"
click at [145, 260] on select "Select Stylist [PERSON_NAME] [PERSON_NAME] Manager Munu [PERSON_NAME] Rehbar [P…" at bounding box center [143, 258] width 63 height 16
select select "36211"
click at [112, 250] on select "Select Stylist [PERSON_NAME] [PERSON_NAME] Manager Munu [PERSON_NAME] Rehbar [P…" at bounding box center [143, 258] width 63 height 16
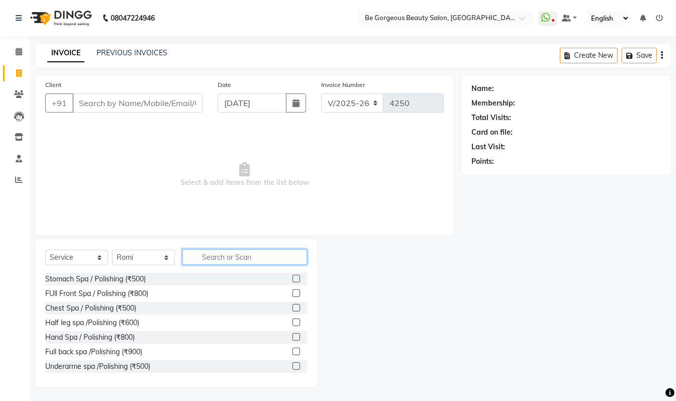
click at [211, 261] on input "text" at bounding box center [245, 257] width 125 height 16
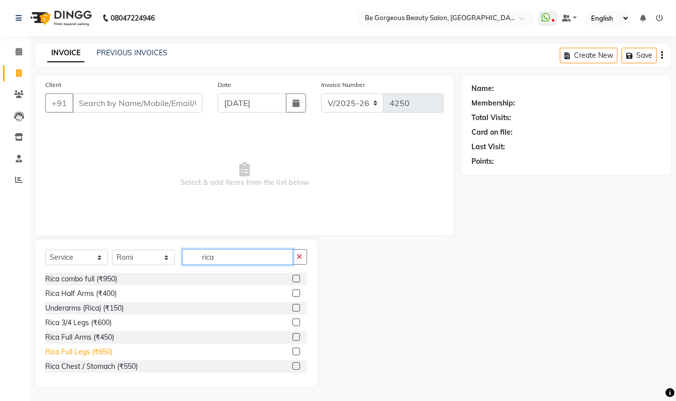
type input "rica"
click at [79, 349] on div "Rica Full Legs (₹650)" at bounding box center [78, 352] width 67 height 11
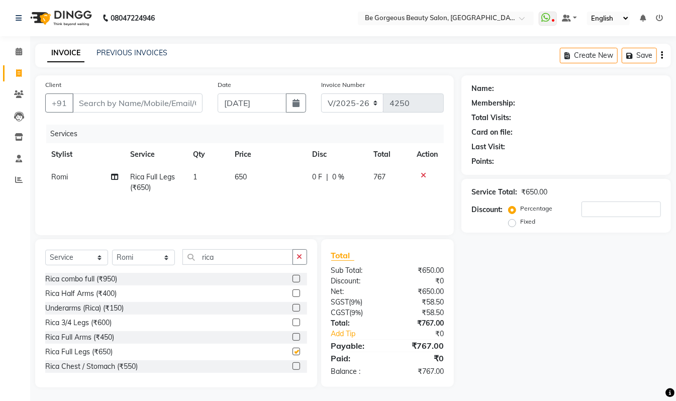
checkbox input "false"
drag, startPoint x: 232, startPoint y: 261, endPoint x: 130, endPoint y: 253, distance: 102.8
click at [133, 255] on div "Select Service Product Membership Package Voucher Prepaid Gift Card Select Styl…" at bounding box center [176, 261] width 262 height 24
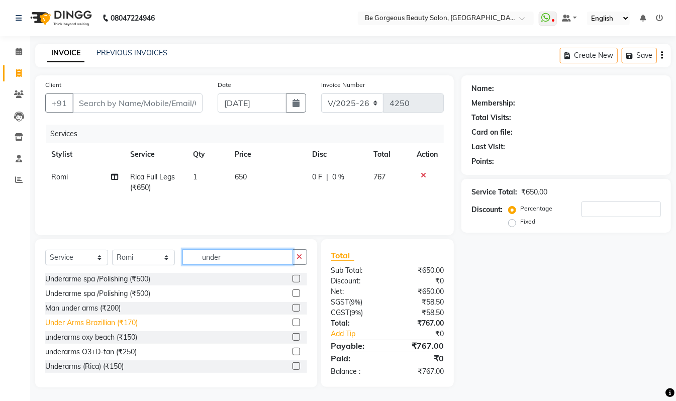
type input "under"
click at [133, 323] on div "Under Arms Brazillian (₹170)" at bounding box center [91, 323] width 93 height 11
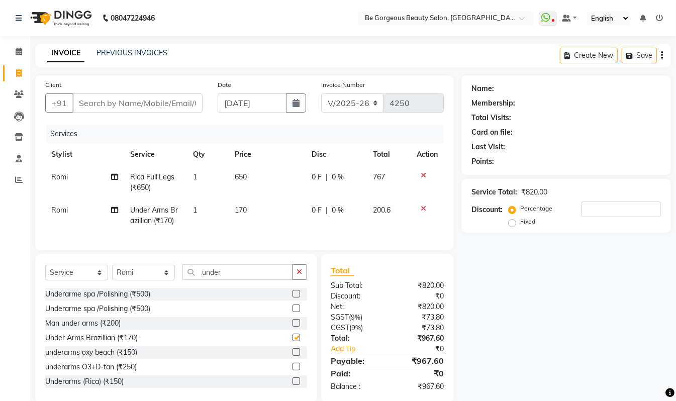
checkbox input "false"
drag, startPoint x: 228, startPoint y: 278, endPoint x: 86, endPoint y: 279, distance: 142.3
click at [86, 279] on div "Select Service Product Membership Package Voucher Prepaid Gift Card Select Styl…" at bounding box center [176, 277] width 262 height 24
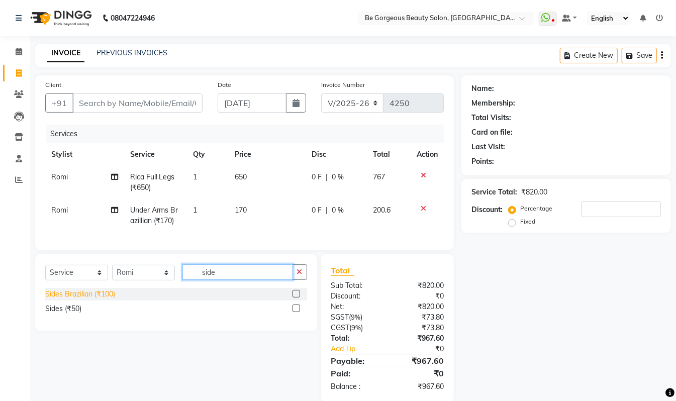
type input "side"
click at [107, 300] on div "Sides Brazilian (₹100)" at bounding box center [80, 294] width 70 height 11
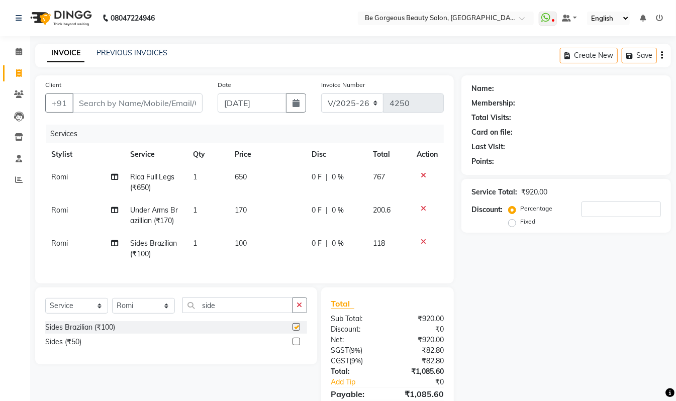
checkbox input "false"
click at [81, 312] on div "Select Service Product Membership Package Voucher Prepaid Gift Card Select Styl…" at bounding box center [176, 310] width 262 height 24
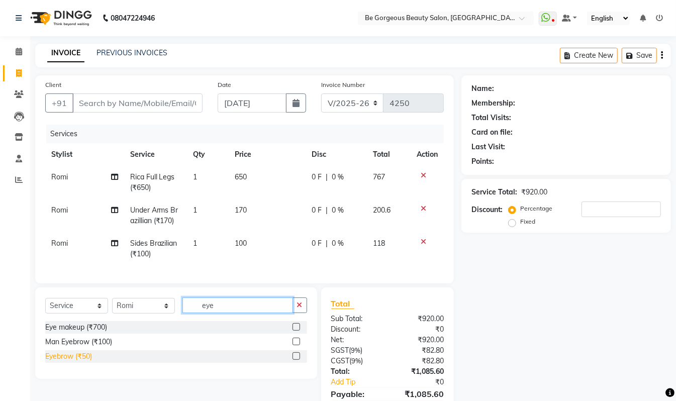
type input "eye"
click at [81, 362] on div "Eyebrow (₹50)" at bounding box center [68, 357] width 47 height 11
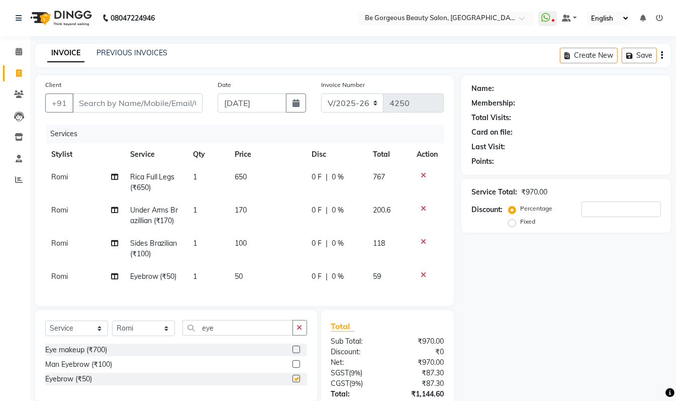
checkbox input "false"
click at [89, 99] on input "Client" at bounding box center [137, 103] width 130 height 19
type input "8"
type input "0"
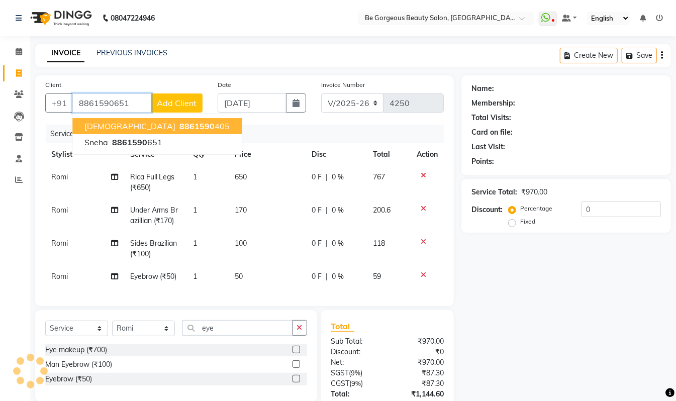
type input "8861590651"
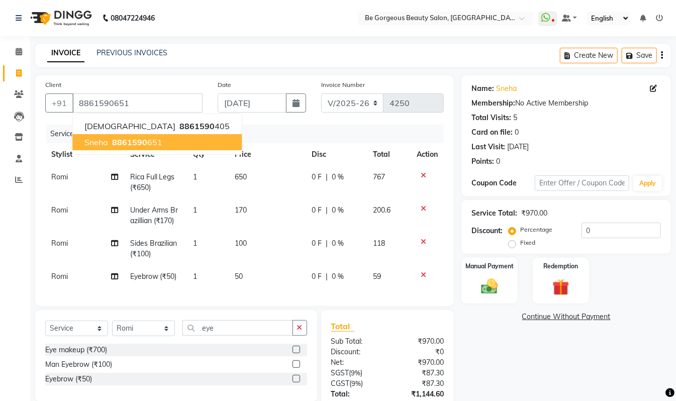
click at [125, 143] on span "8861590" at bounding box center [129, 142] width 35 height 10
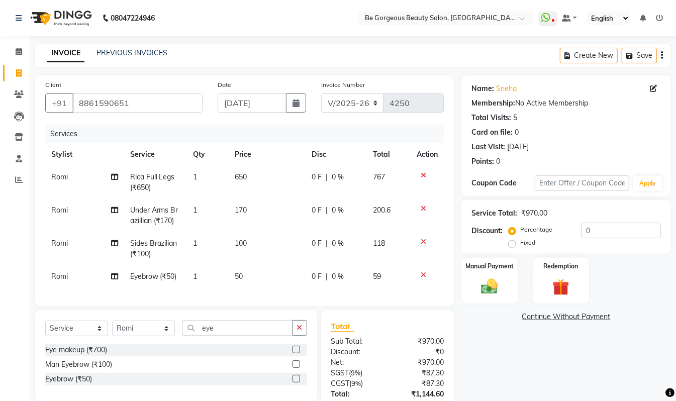
scroll to position [81, 0]
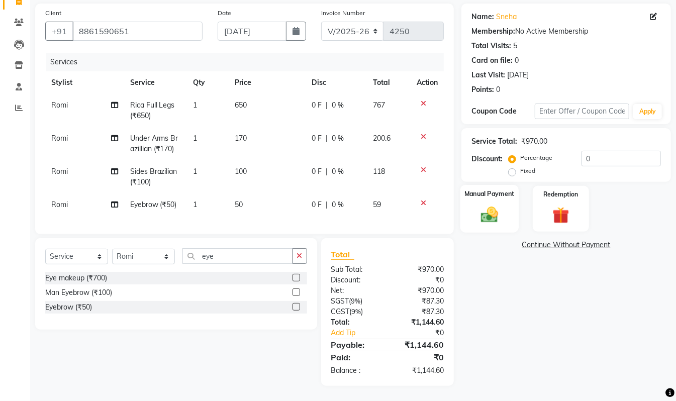
click at [491, 210] on img at bounding box center [490, 215] width 28 height 20
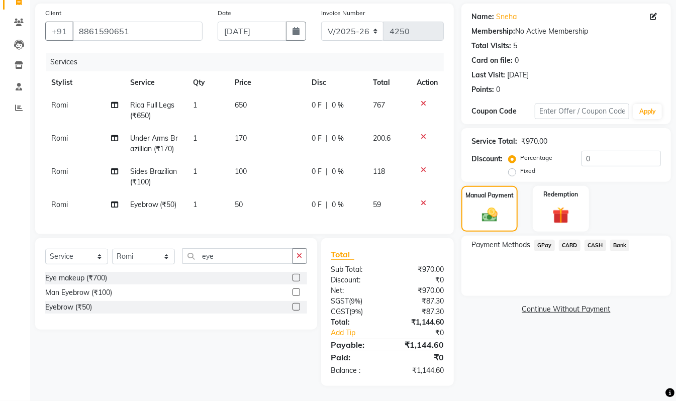
click at [544, 240] on span "GPay" at bounding box center [545, 246] width 21 height 12
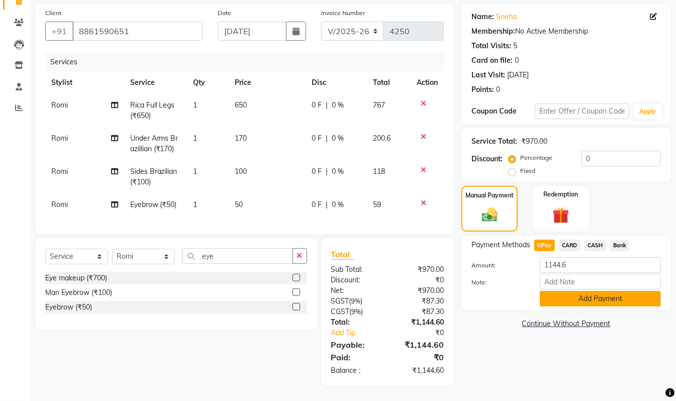
click at [583, 291] on button "Add Payment" at bounding box center [600, 299] width 121 height 16
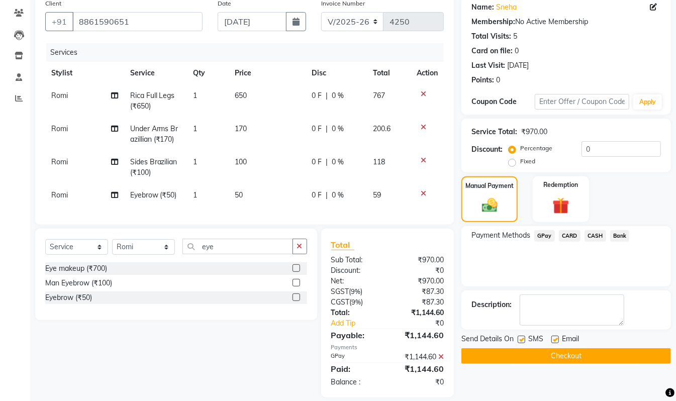
scroll to position [103, 0]
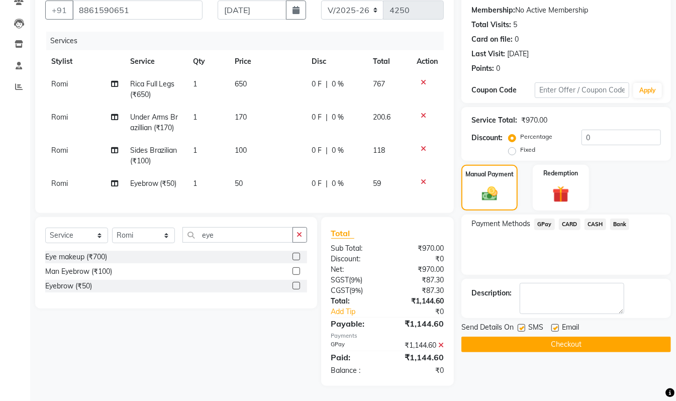
click at [600, 337] on button "Checkout" at bounding box center [567, 345] width 210 height 16
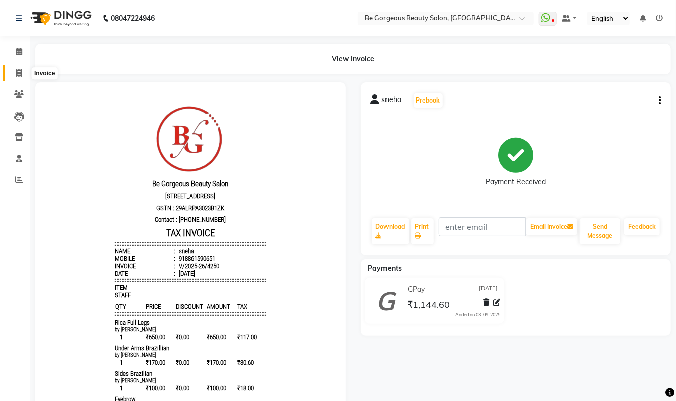
click at [13, 68] on span at bounding box center [19, 74] width 18 height 12
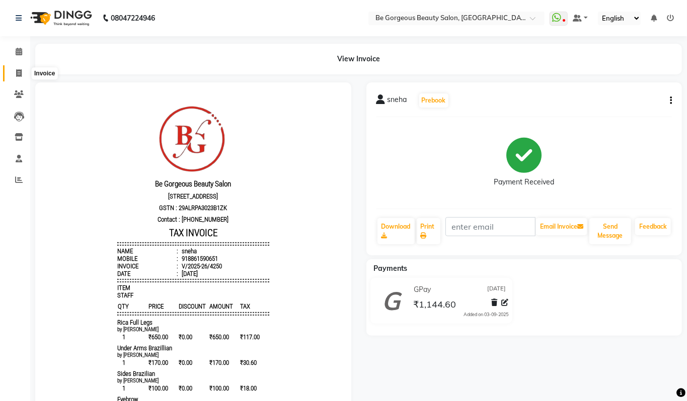
select select "5405"
select select "service"
